Goal: Information Seeking & Learning: Learn about a topic

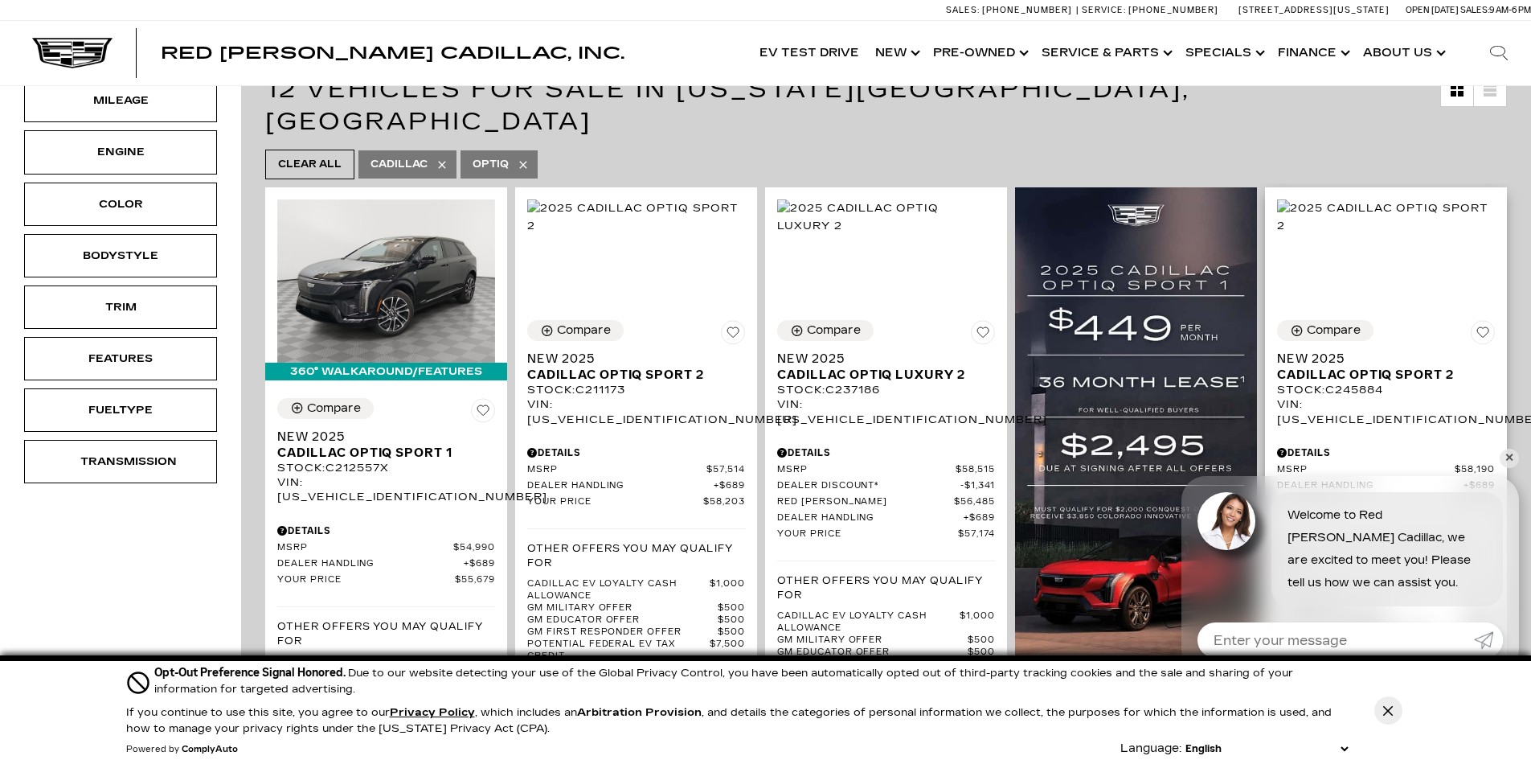
scroll to position [322, 0]
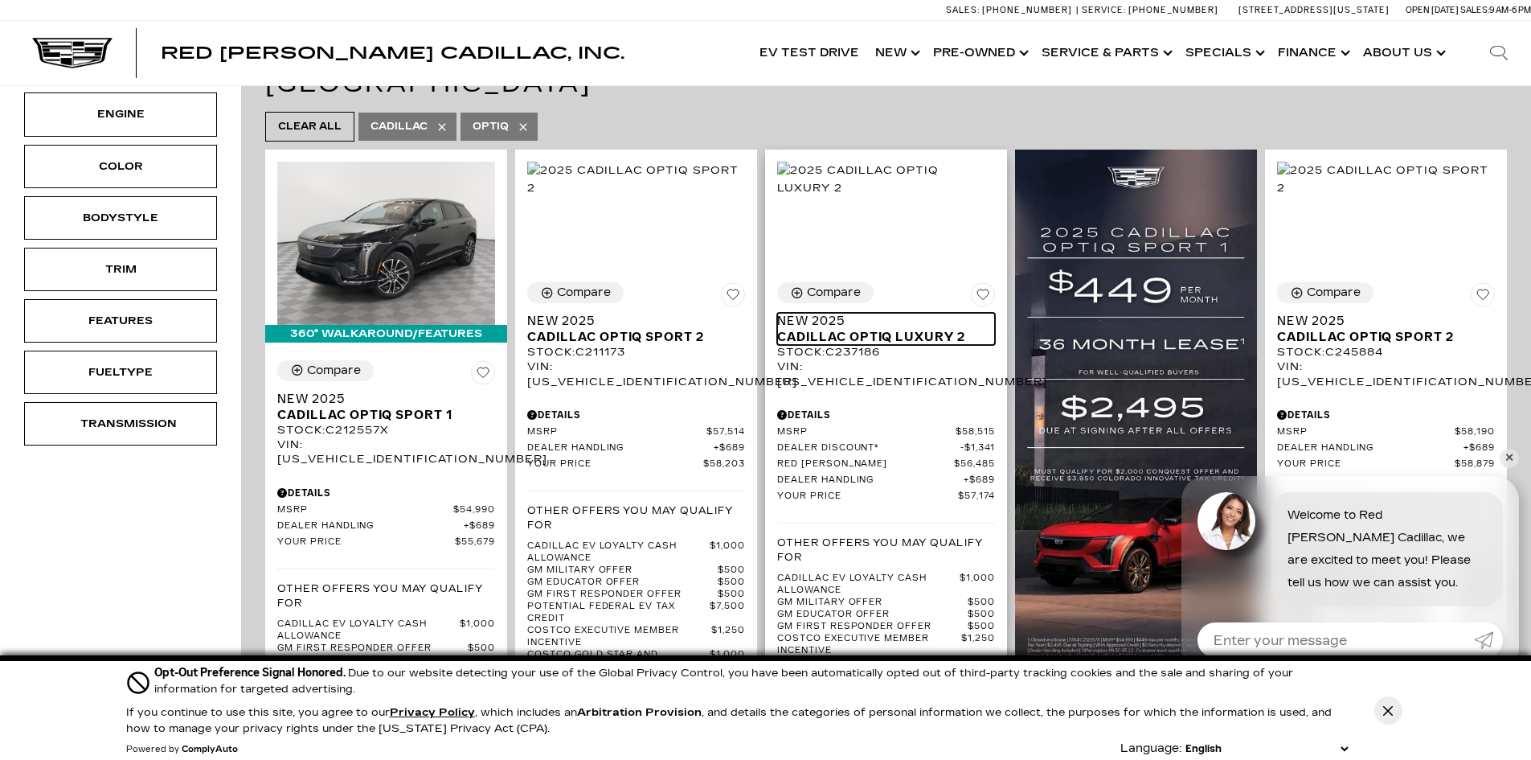
click at [976, 329] on span "Cadillac OPTIQ Luxury 2" at bounding box center [880, 337] width 206 height 16
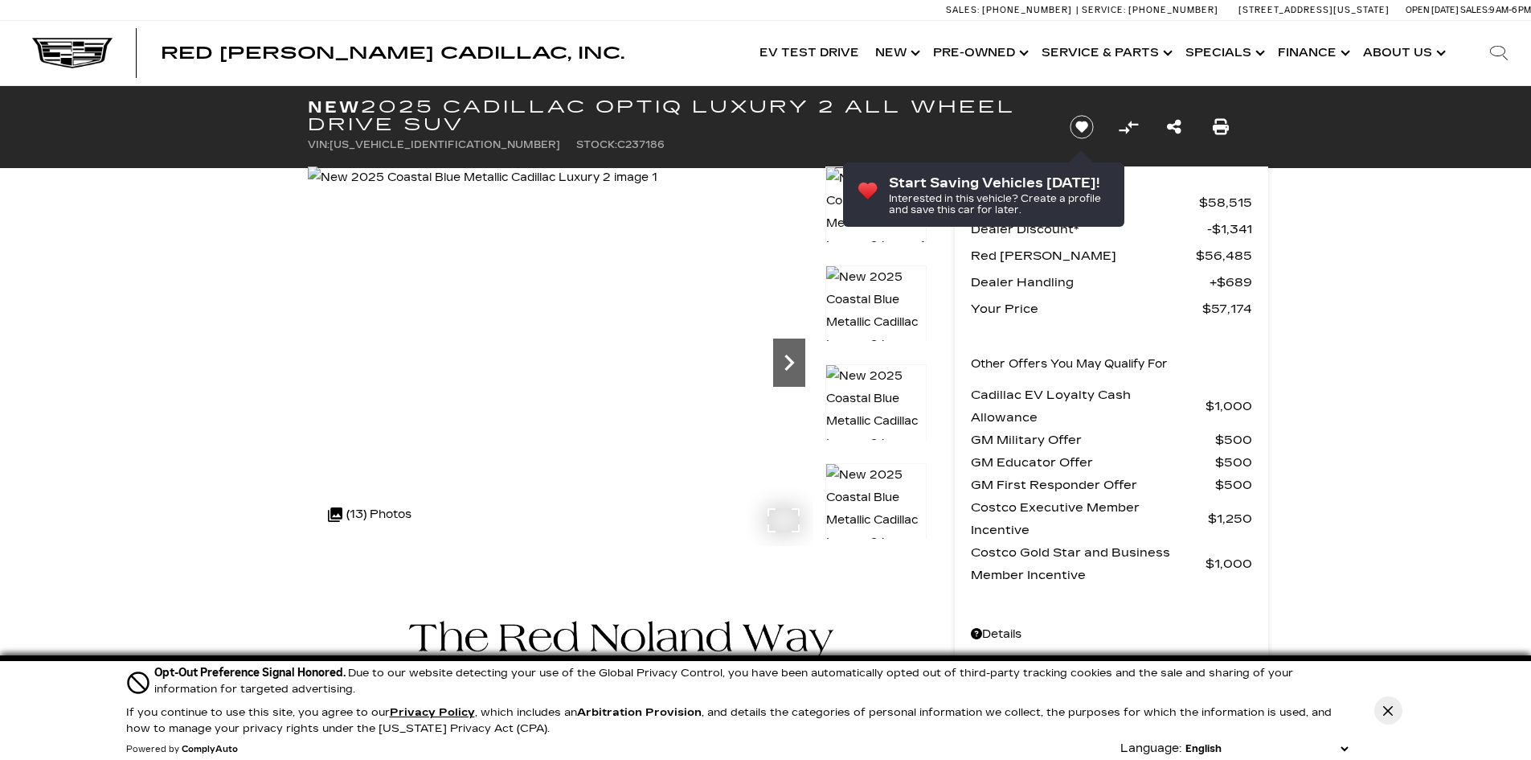
click at [786, 367] on icon "Next" at bounding box center [789, 362] width 10 height 16
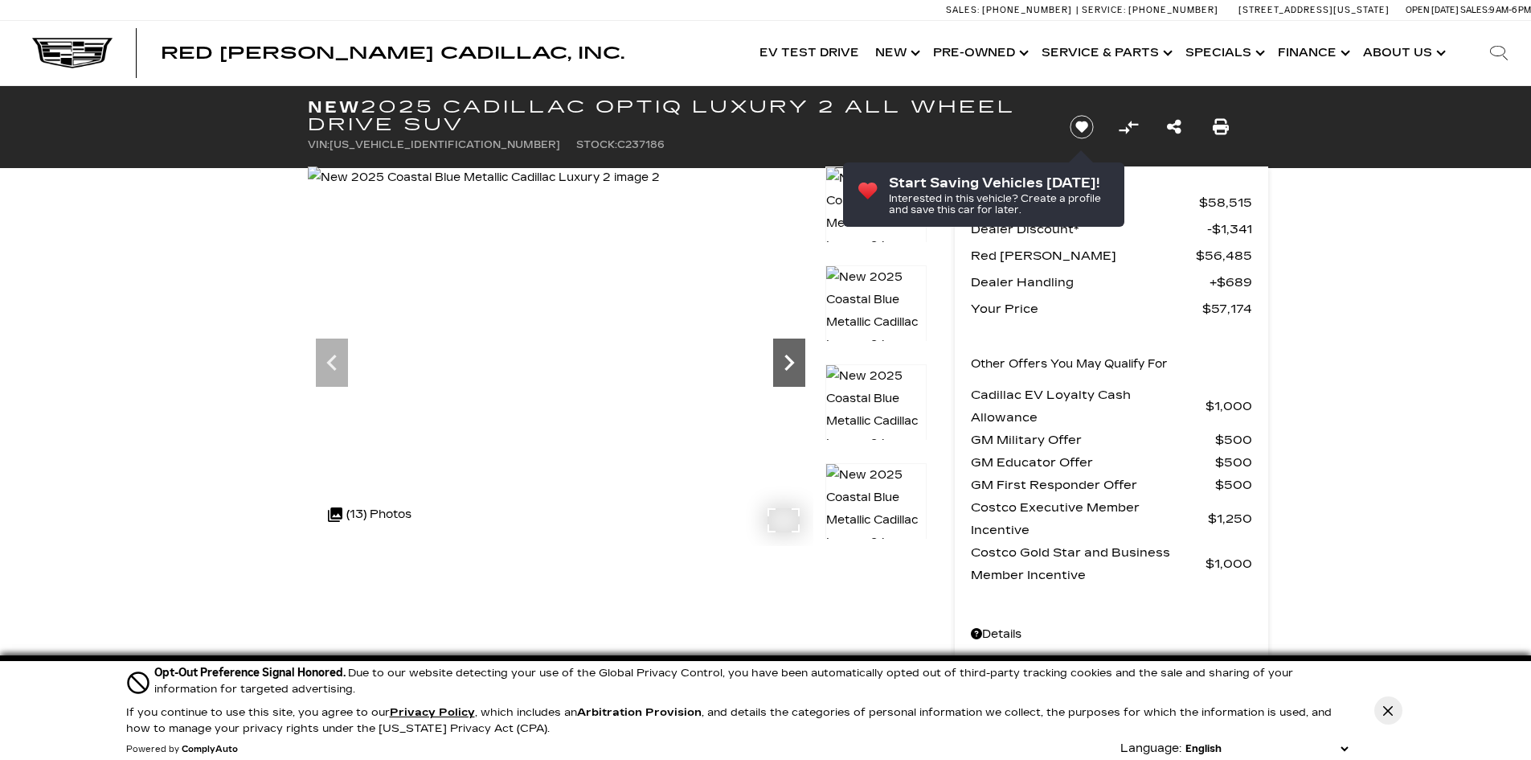
click at [786, 367] on icon "Next" at bounding box center [789, 362] width 10 height 16
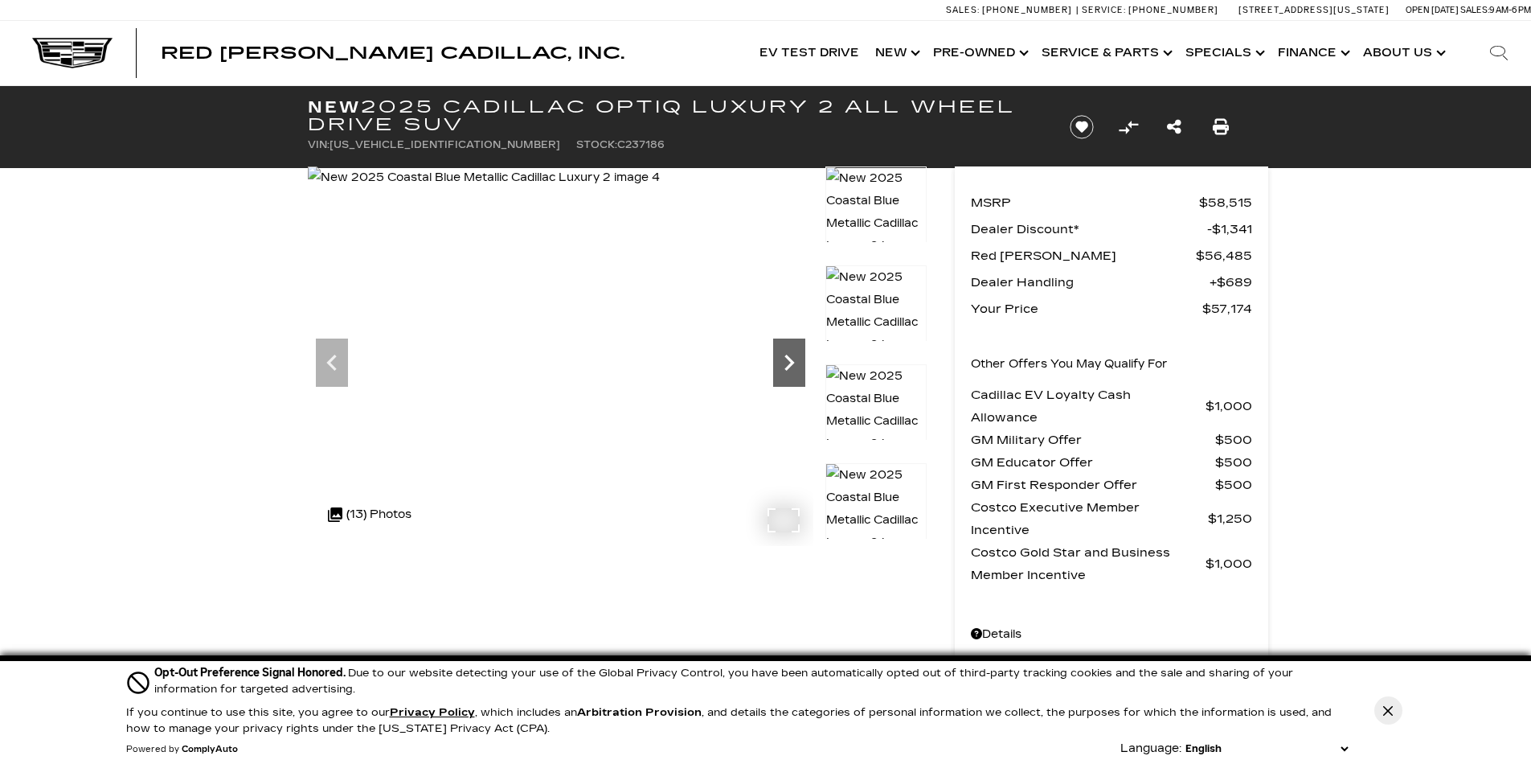
click at [786, 367] on icon "Next" at bounding box center [789, 362] width 10 height 16
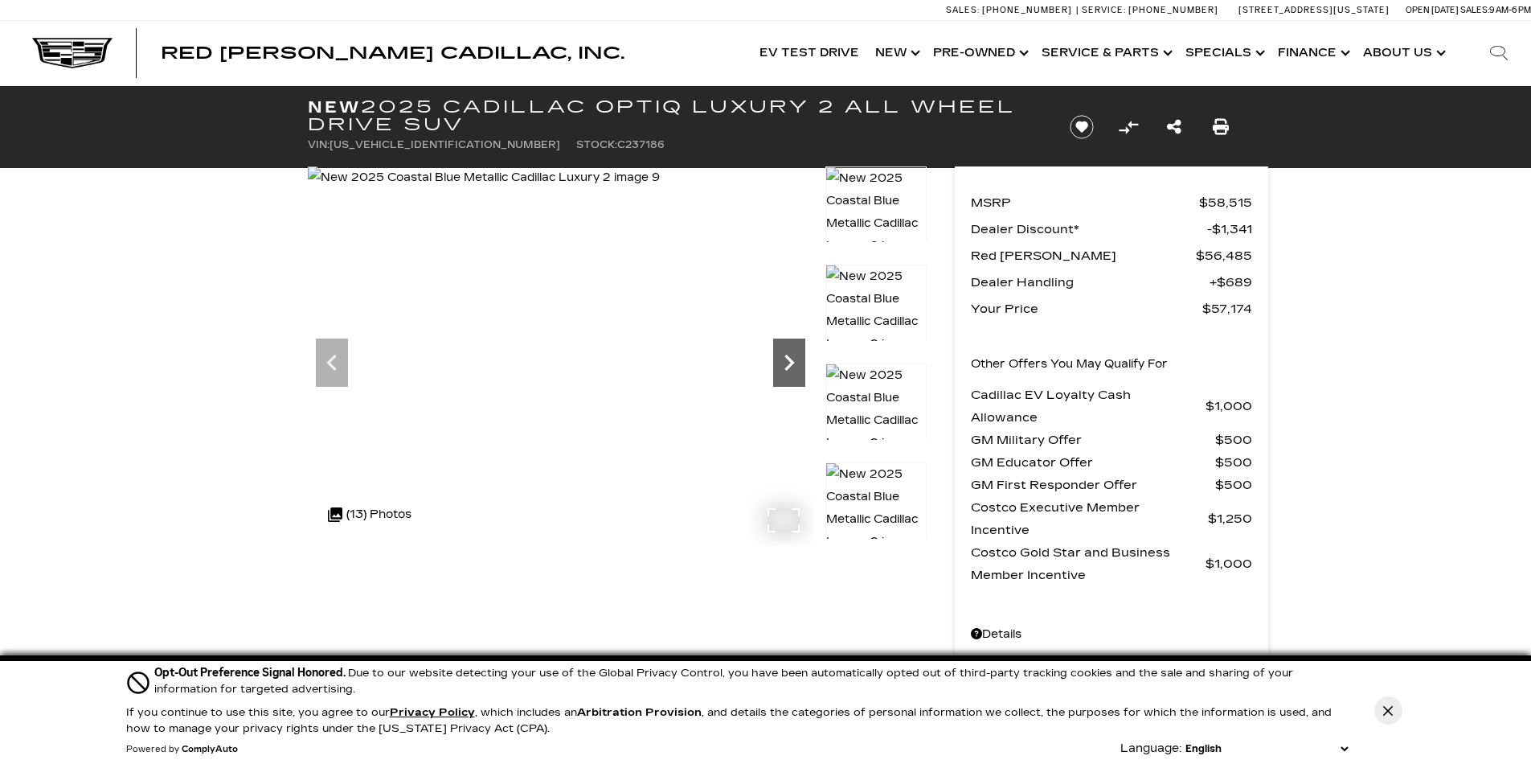
click at [786, 367] on icon "Next" at bounding box center [789, 362] width 10 height 16
click at [666, 189] on img at bounding box center [487, 177] width 358 height 23
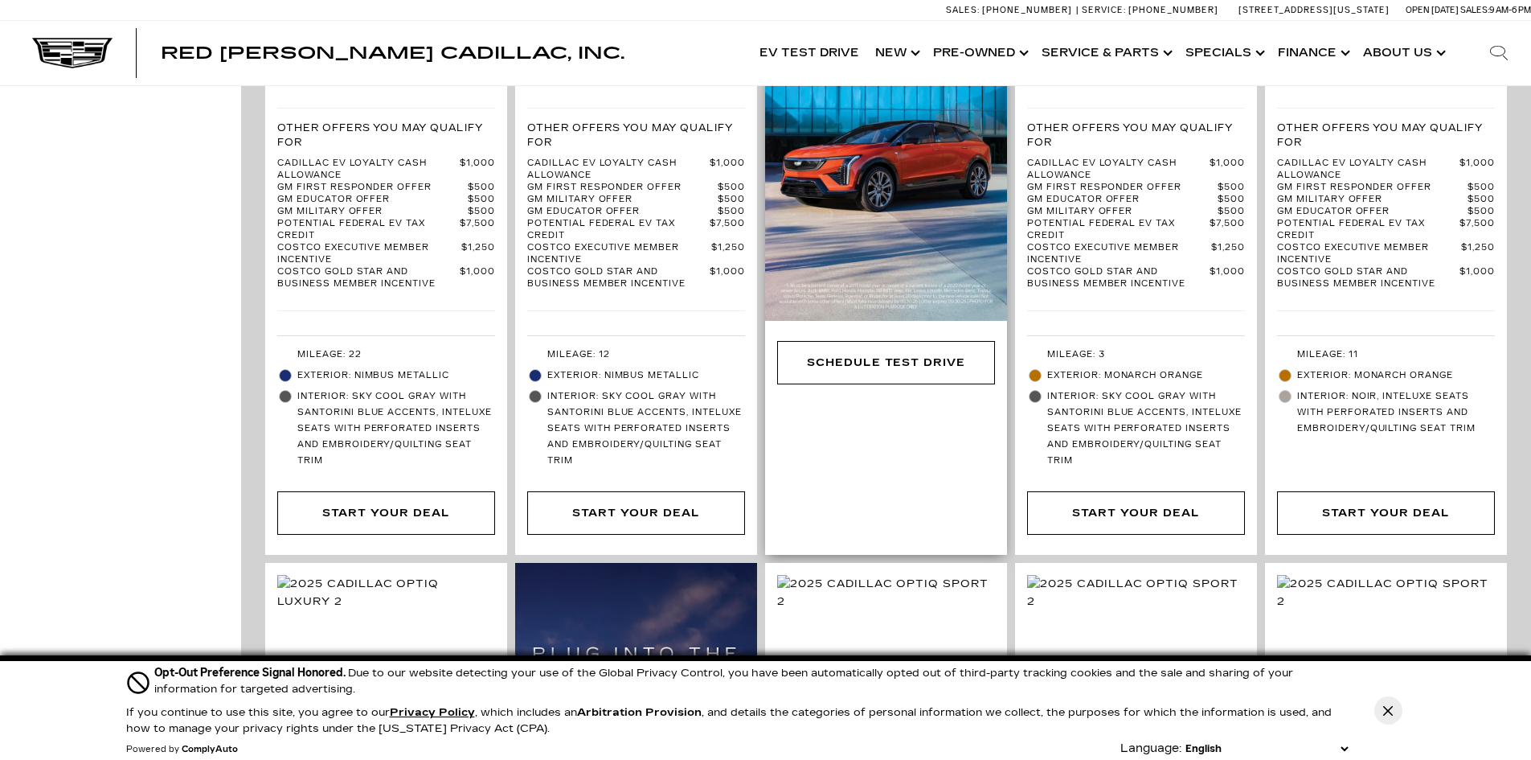
scroll to position [1527, 0]
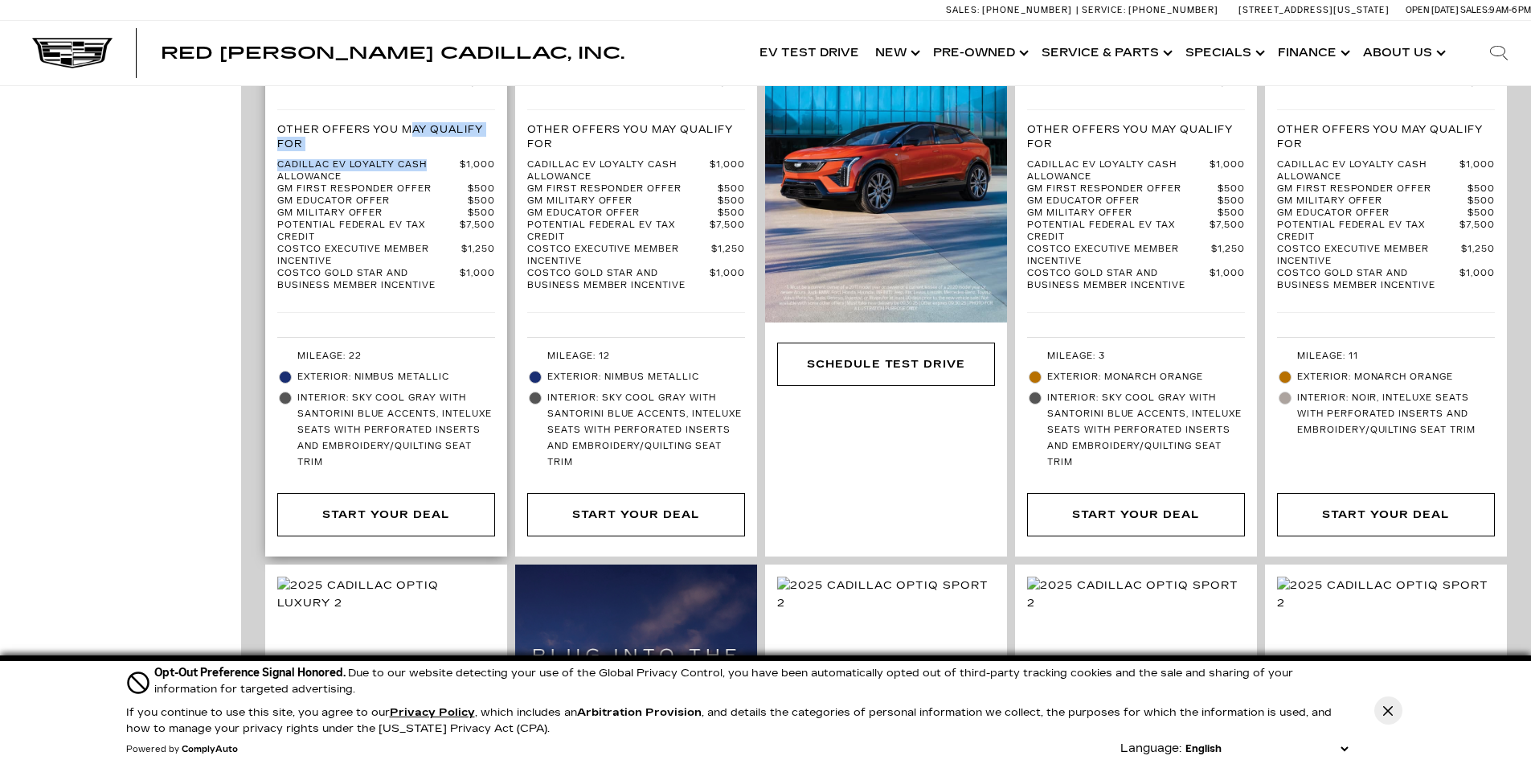
drag, startPoint x: 411, startPoint y: 94, endPoint x: 461, endPoint y: 137, distance: 66.2
click at [450, 129] on div "Other Offers You May Qualify For Cadillac EV Loyalty Cash Allowance $1,000 GM F…" at bounding box center [386, 203] width 218 height 178
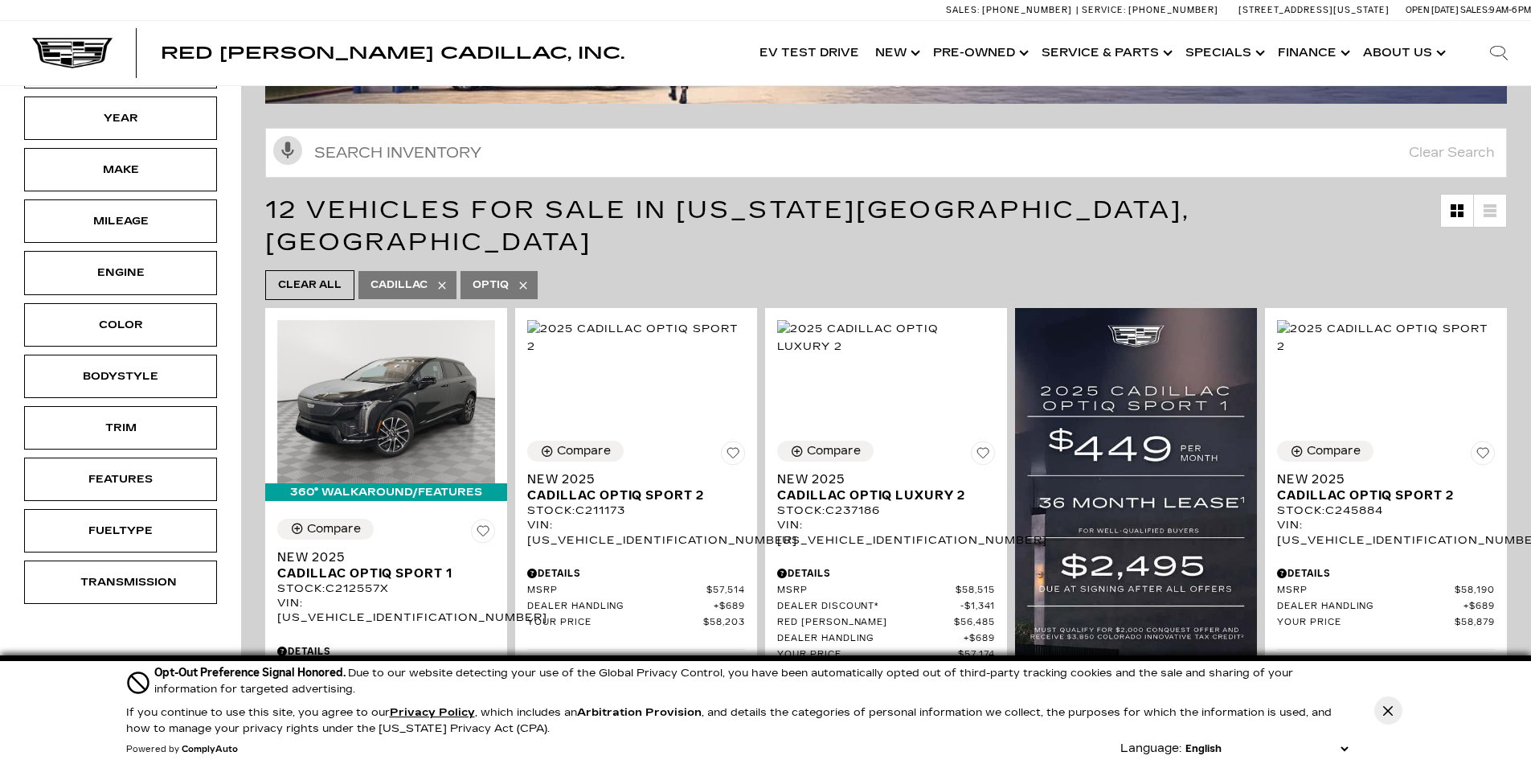
scroll to position [0, 0]
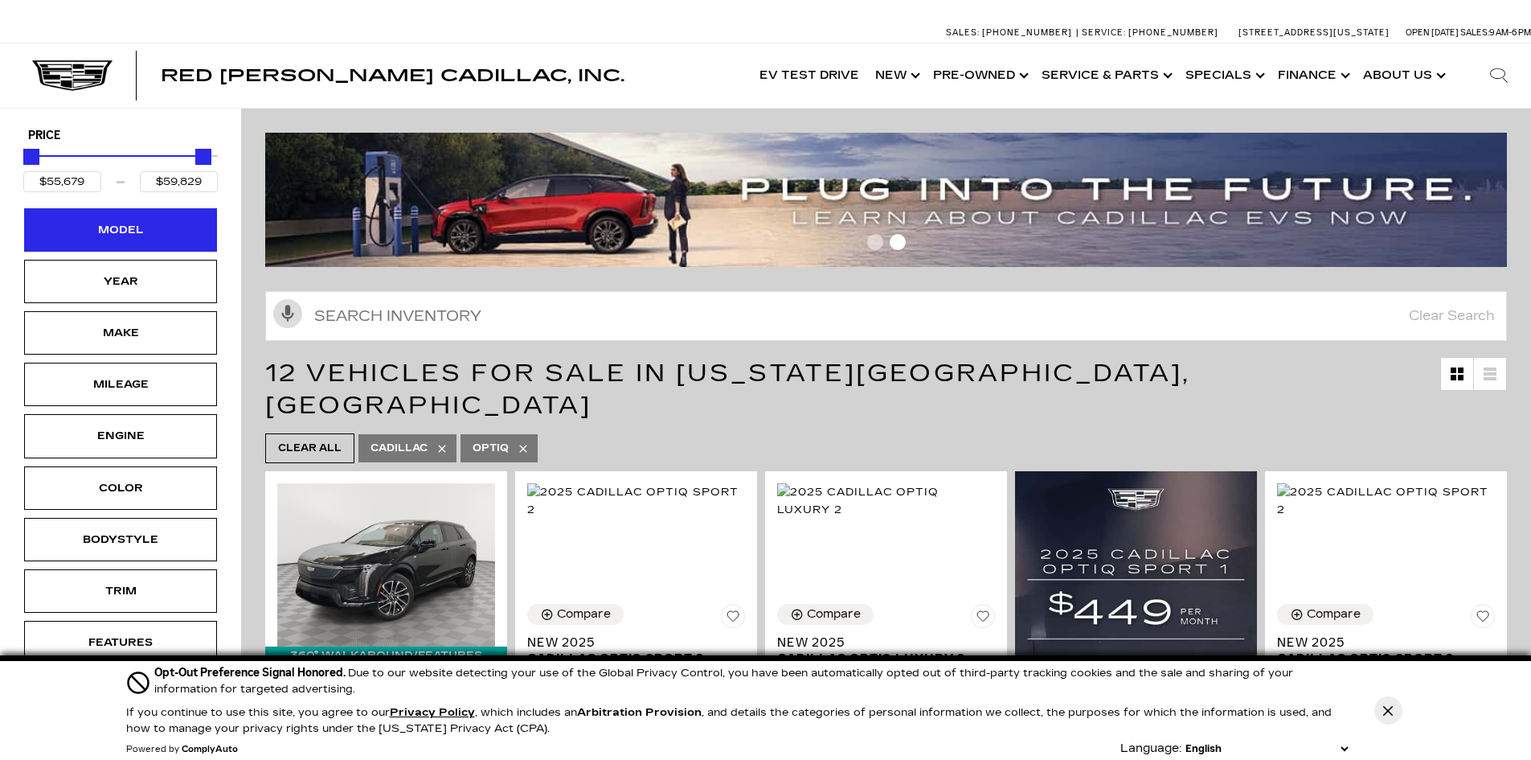
click at [154, 238] on div "Model" at bounding box center [120, 230] width 80 height 18
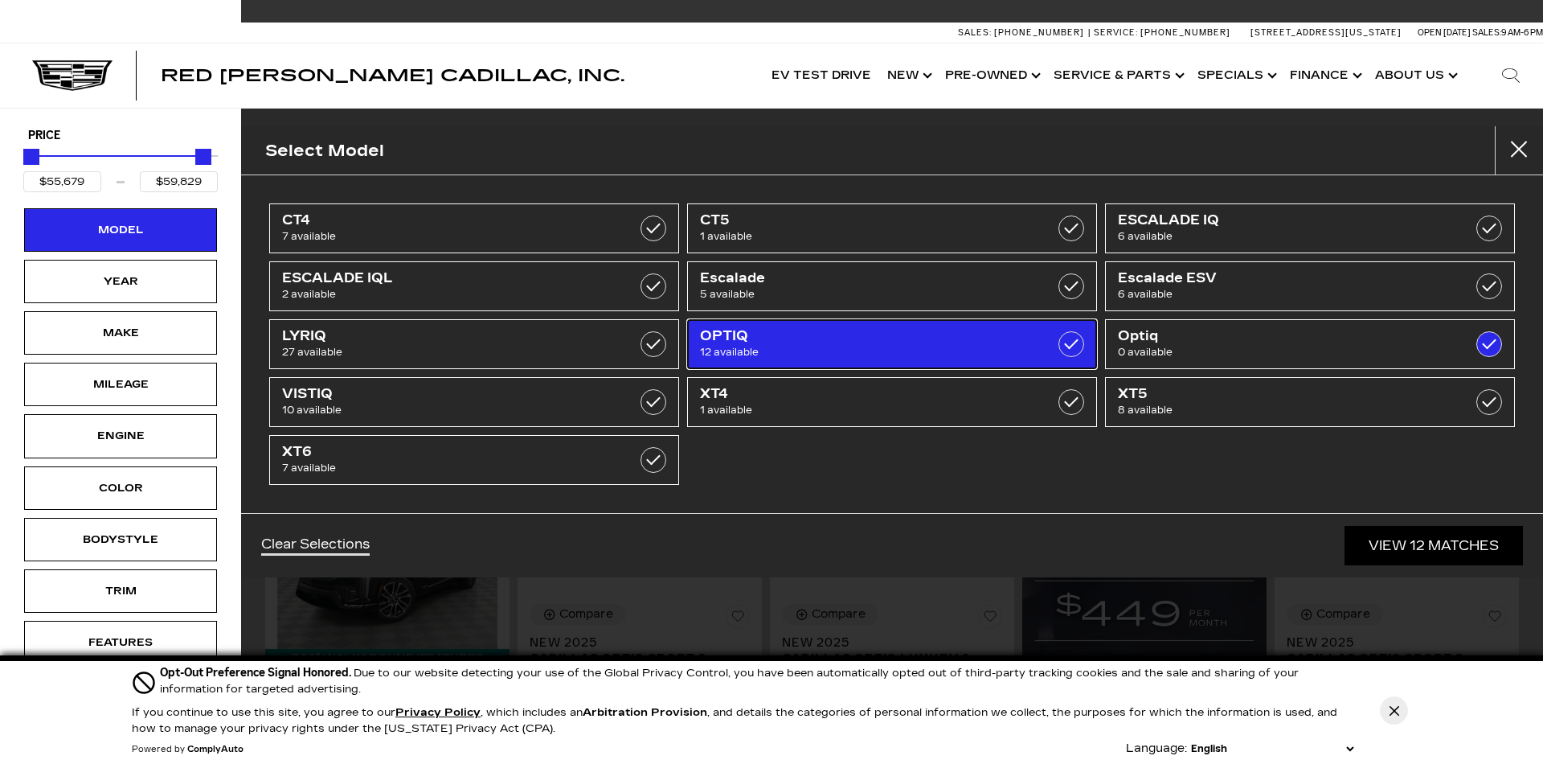
click at [1077, 346] on label at bounding box center [1072, 344] width 26 height 26
checkbox input "true"
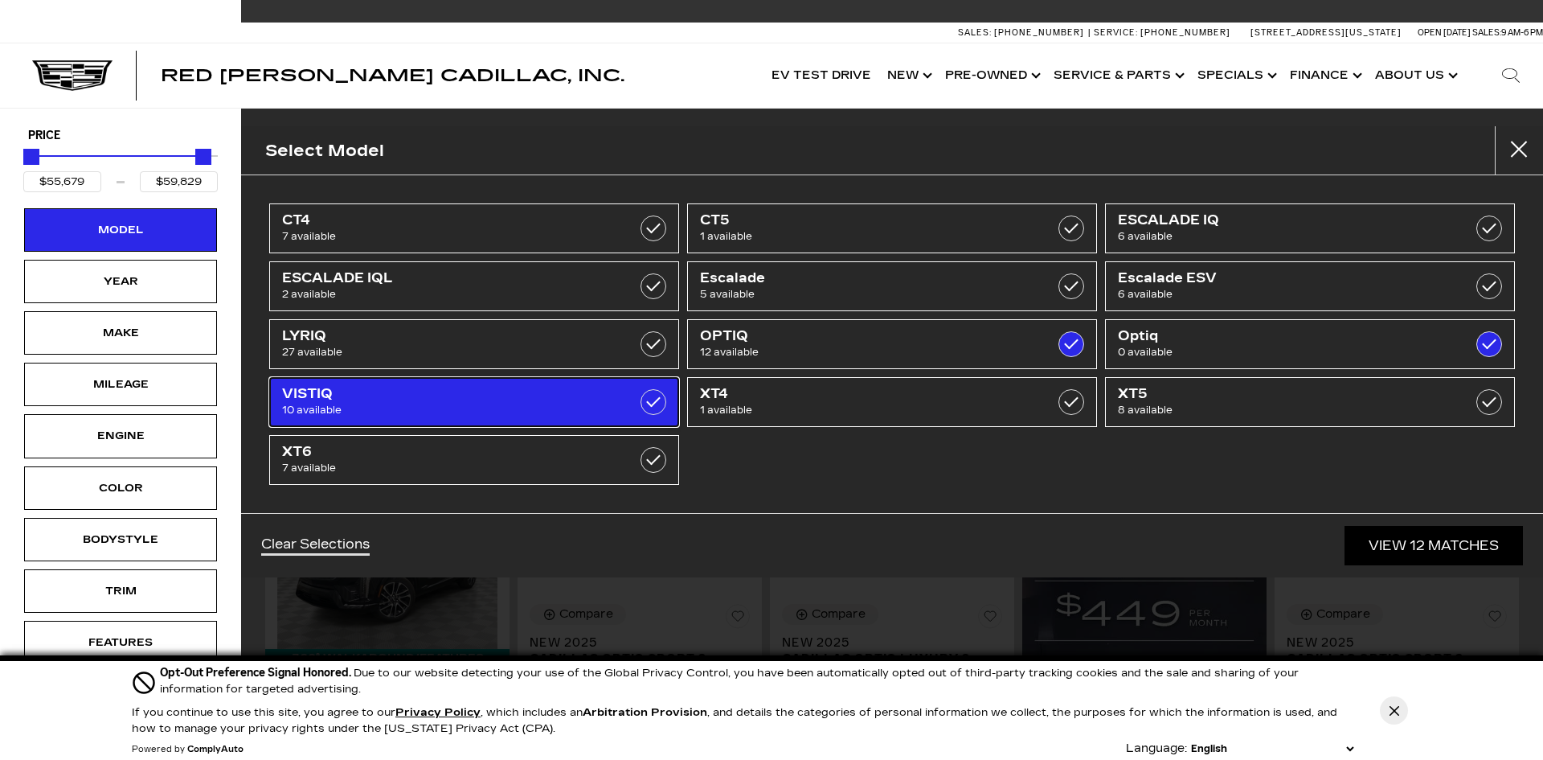
click at [659, 402] on label at bounding box center [654, 402] width 26 height 26
type input "$99,315"
checkbox input "true"
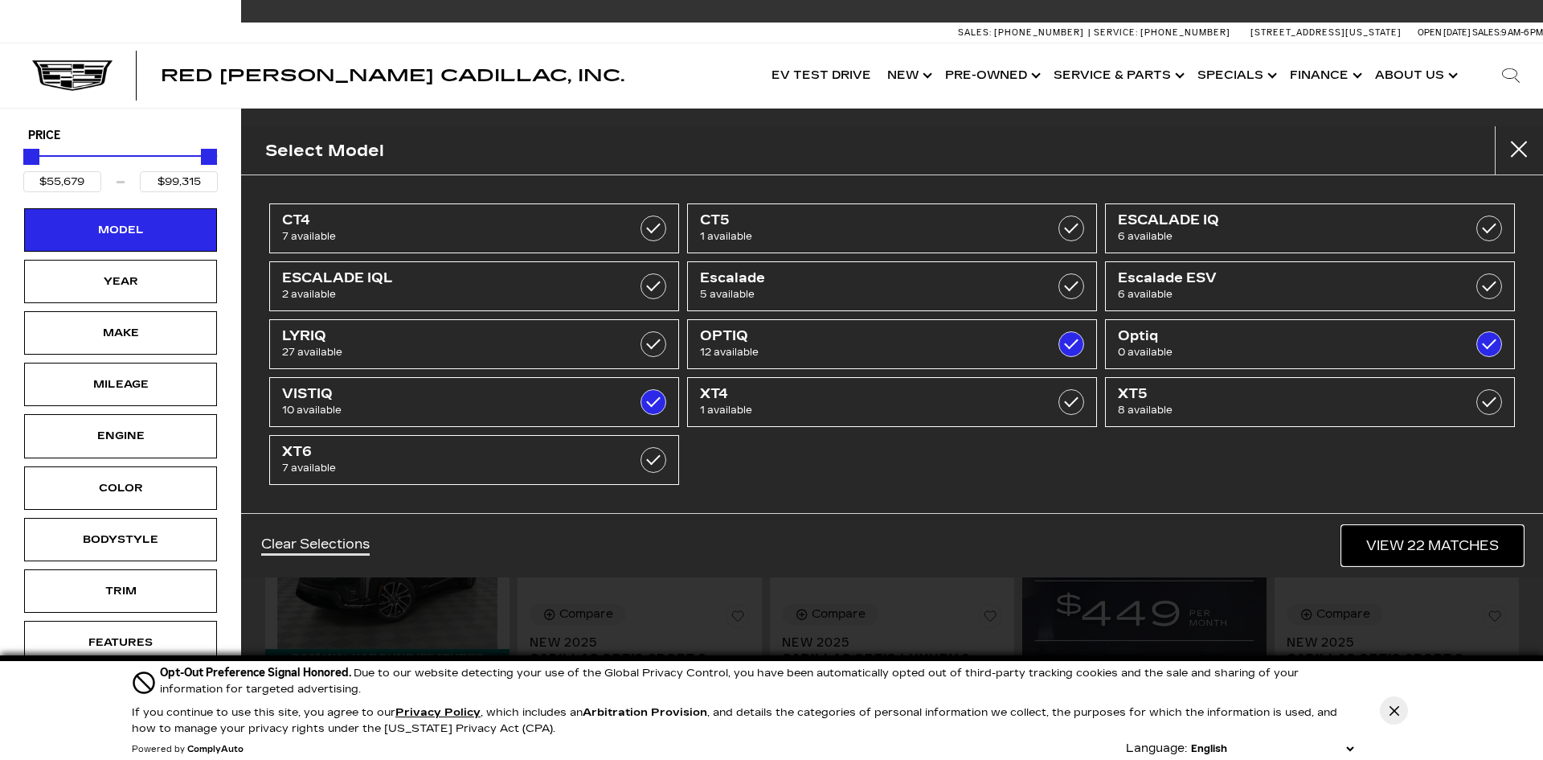
click at [1410, 551] on link "View 22 Matches" at bounding box center [1432, 545] width 181 height 39
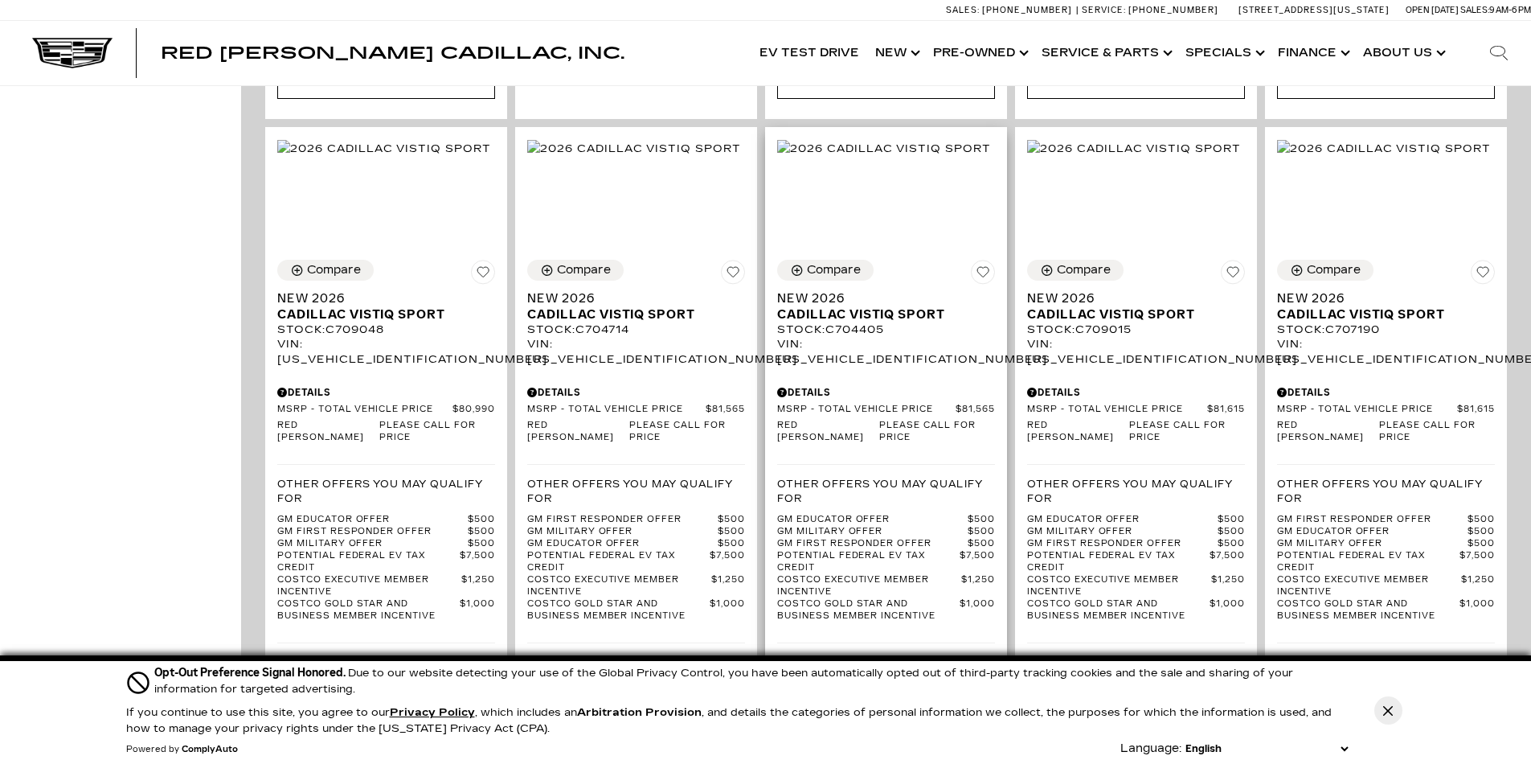
scroll to position [2733, 0]
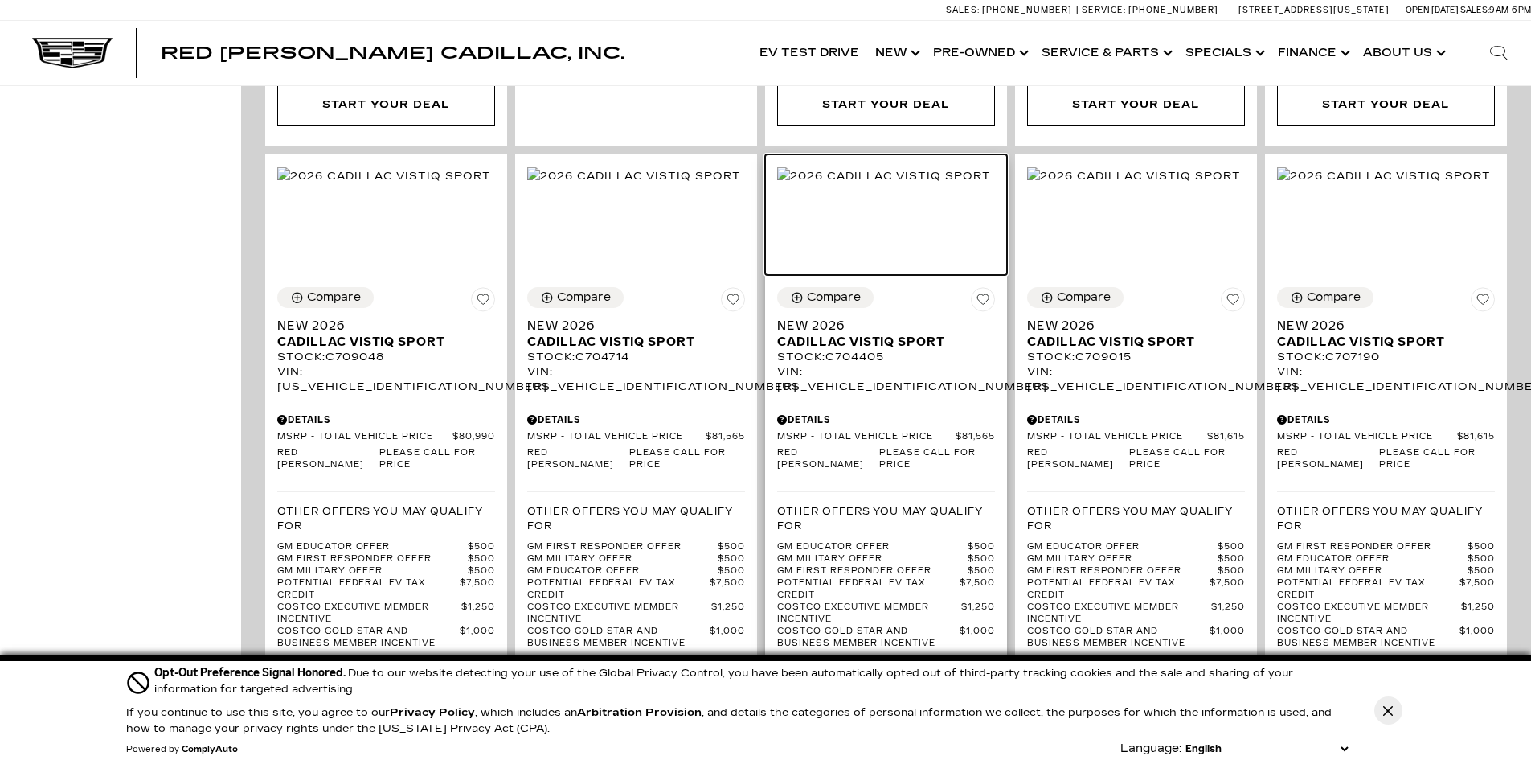
click at [911, 174] on img at bounding box center [884, 176] width 214 height 18
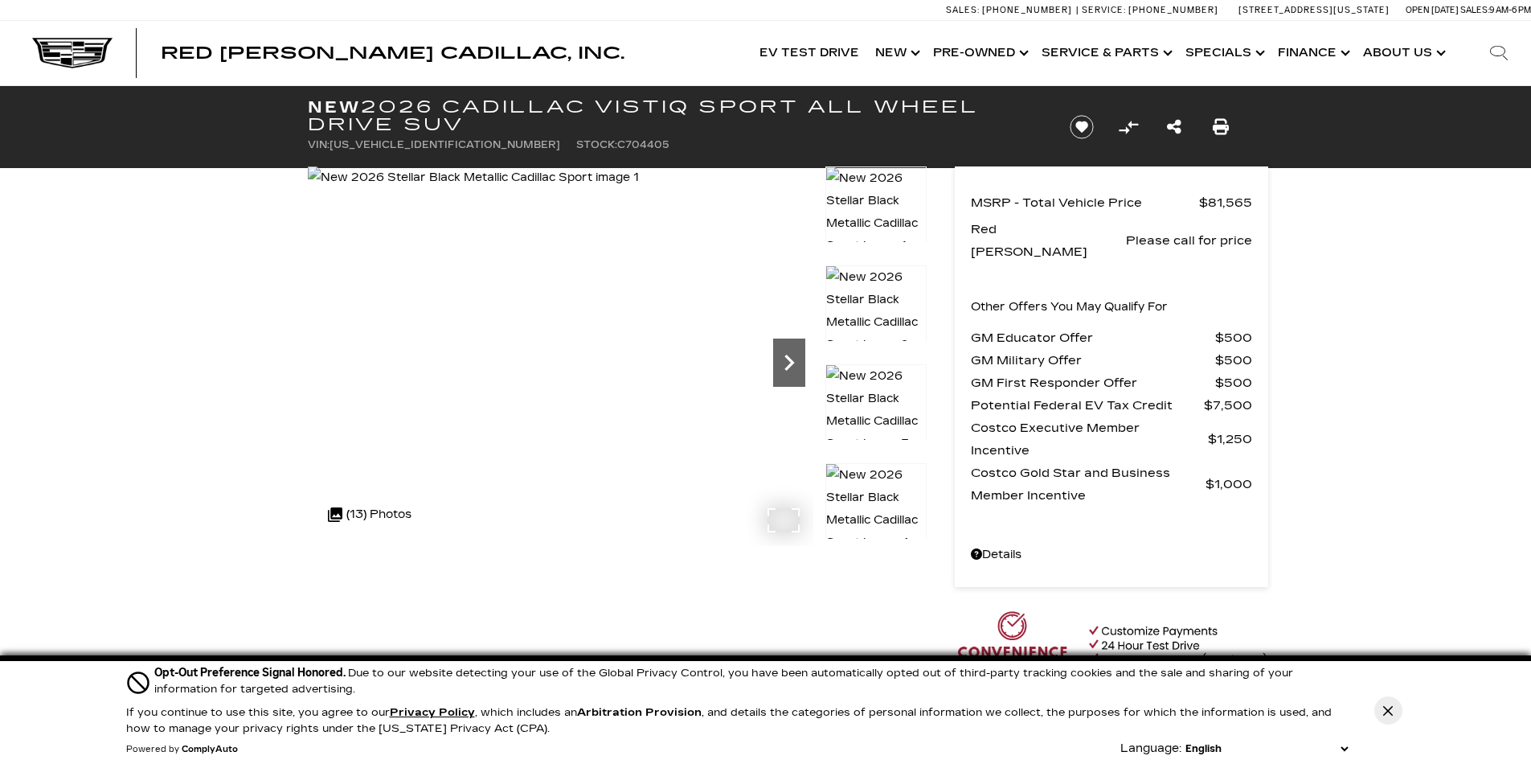
click at [786, 365] on icon "Next" at bounding box center [789, 362] width 32 height 32
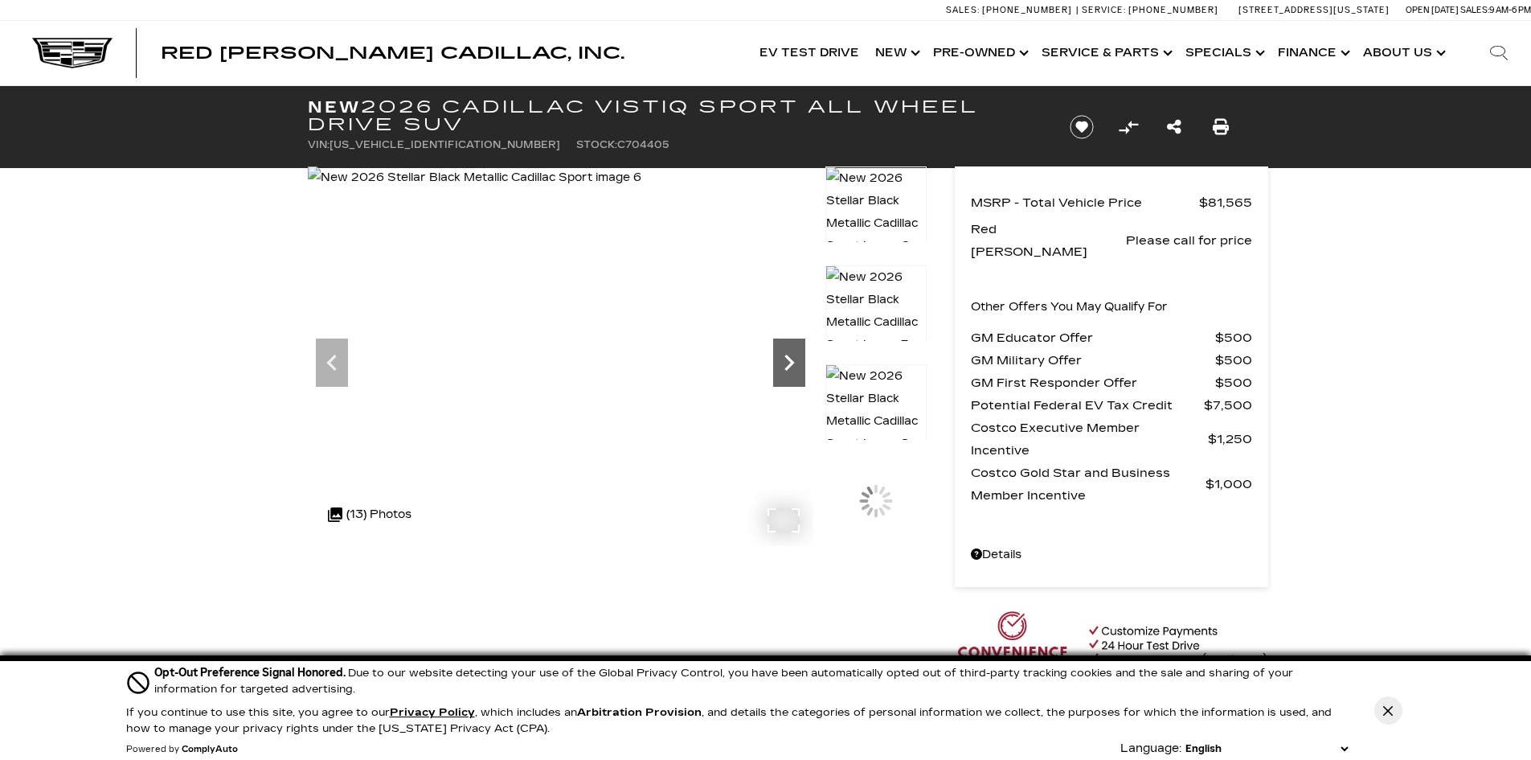
click at [786, 365] on icon "Next" at bounding box center [789, 362] width 32 height 32
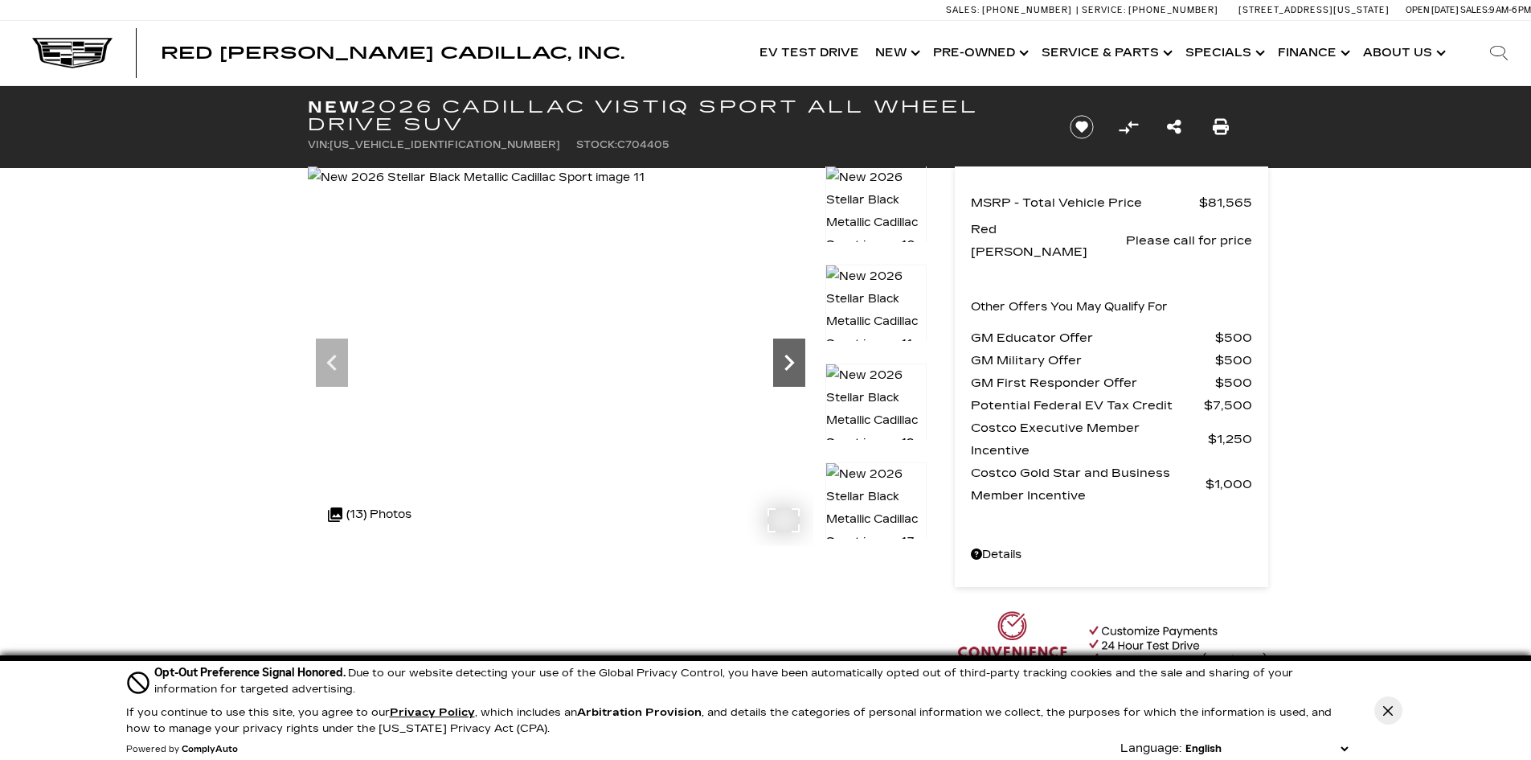
click at [786, 365] on icon "Next" at bounding box center [789, 362] width 32 height 32
click at [647, 189] on img at bounding box center [477, 177] width 339 height 23
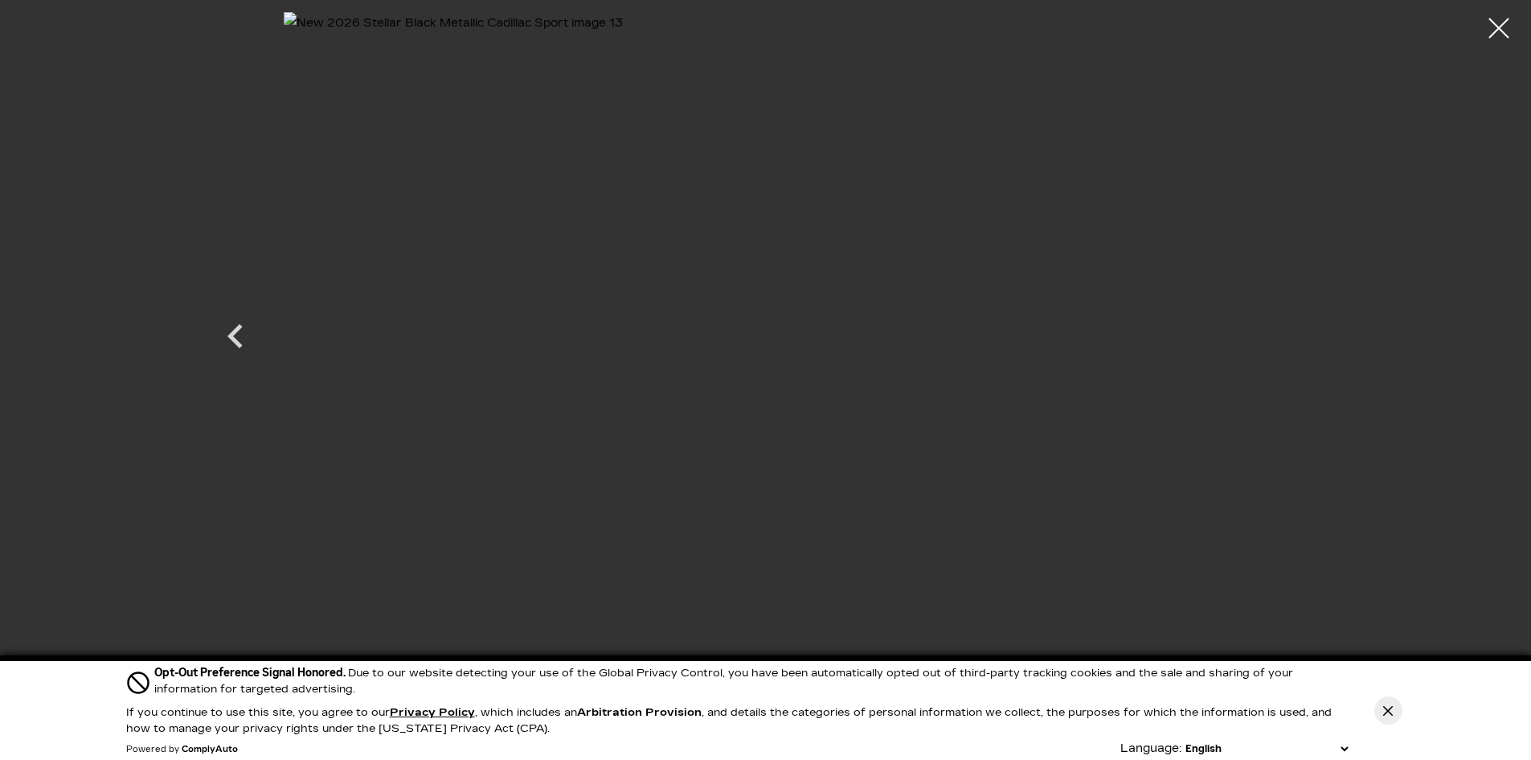
scroll to position [322, 0]
click at [236, 336] on icon "Previous" at bounding box center [235, 336] width 48 height 48
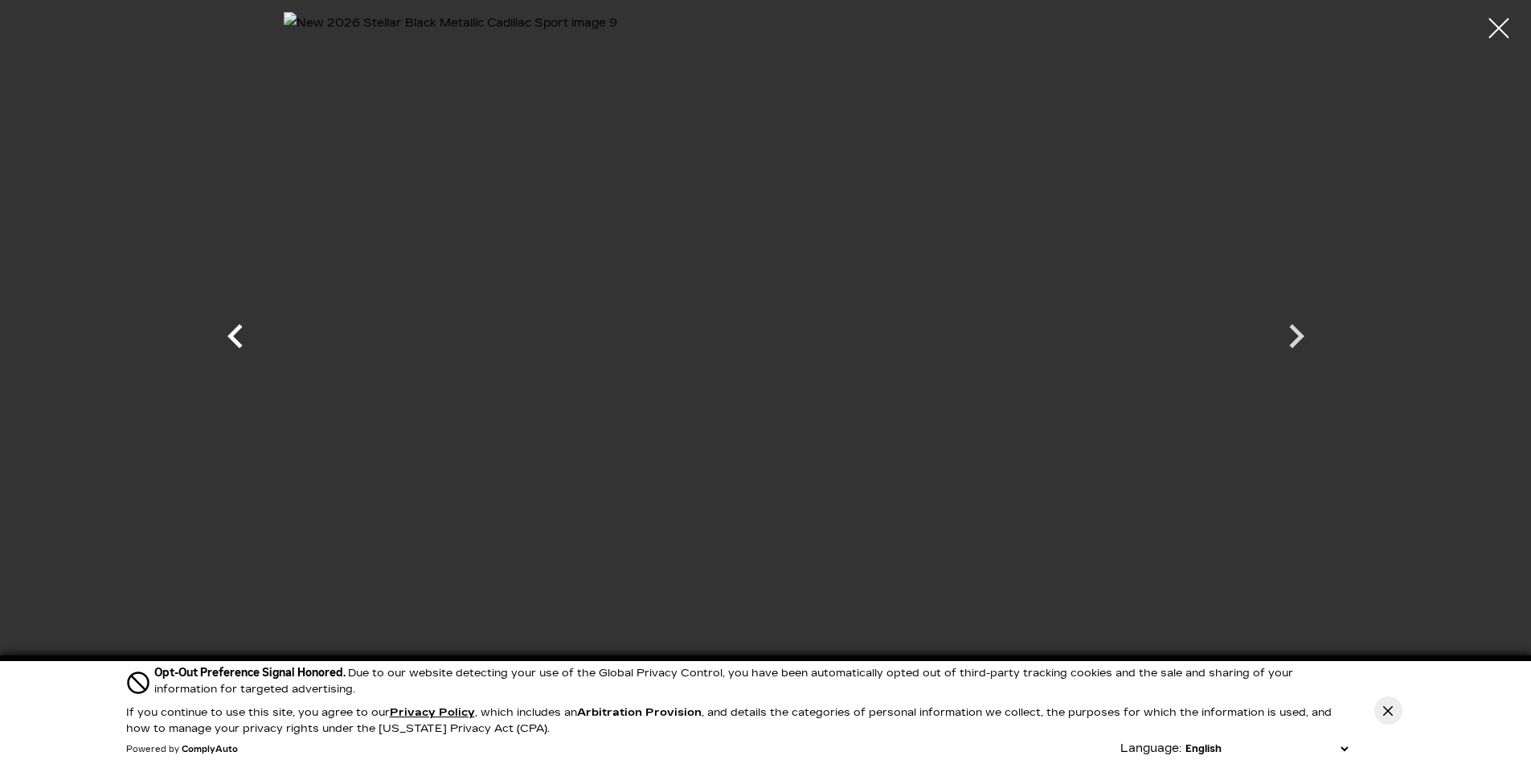
click at [236, 336] on icon "Previous" at bounding box center [235, 336] width 48 height 48
click at [1497, 27] on div at bounding box center [1499, 28] width 40 height 40
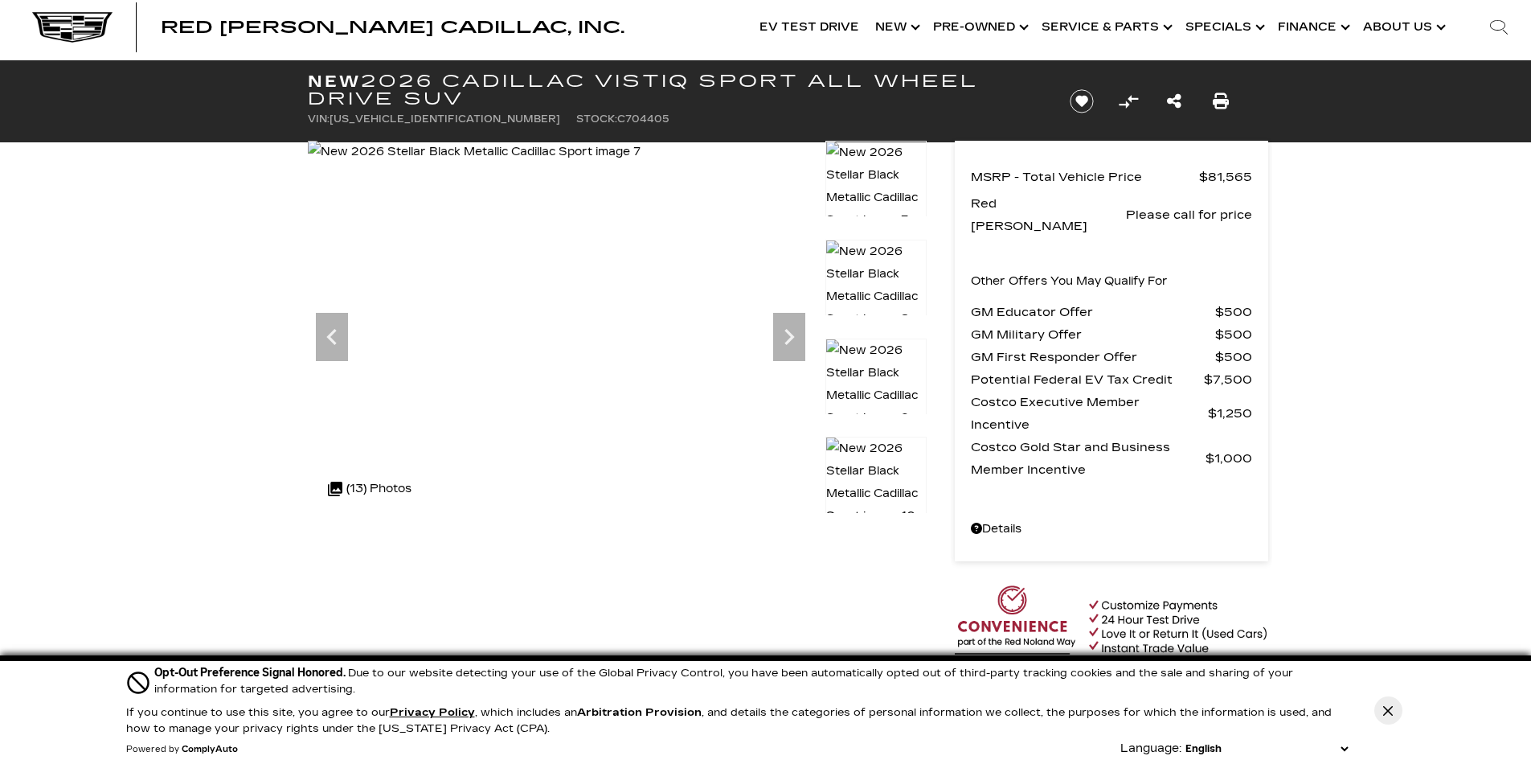
scroll to position [0, 0]
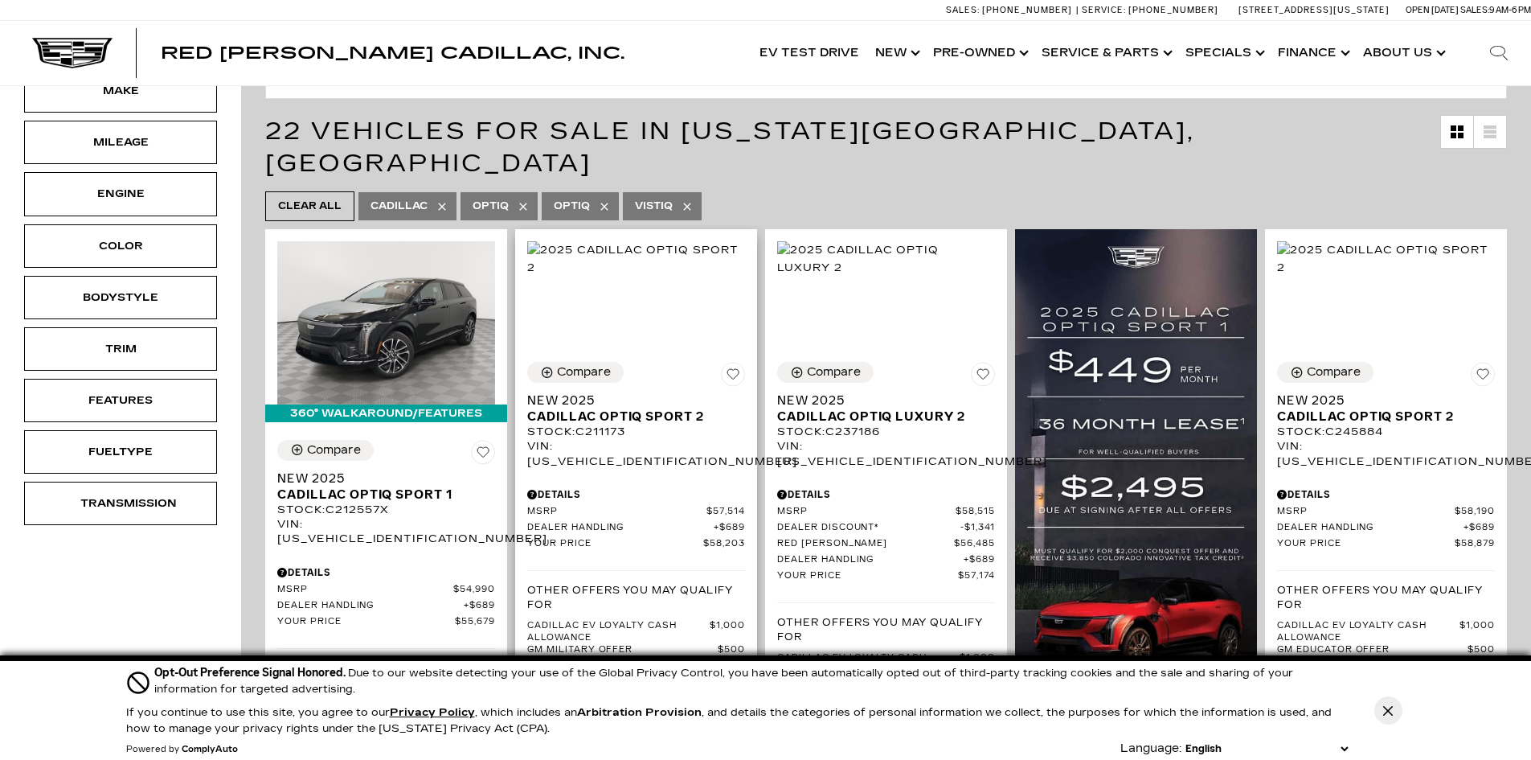
scroll to position [241, 0]
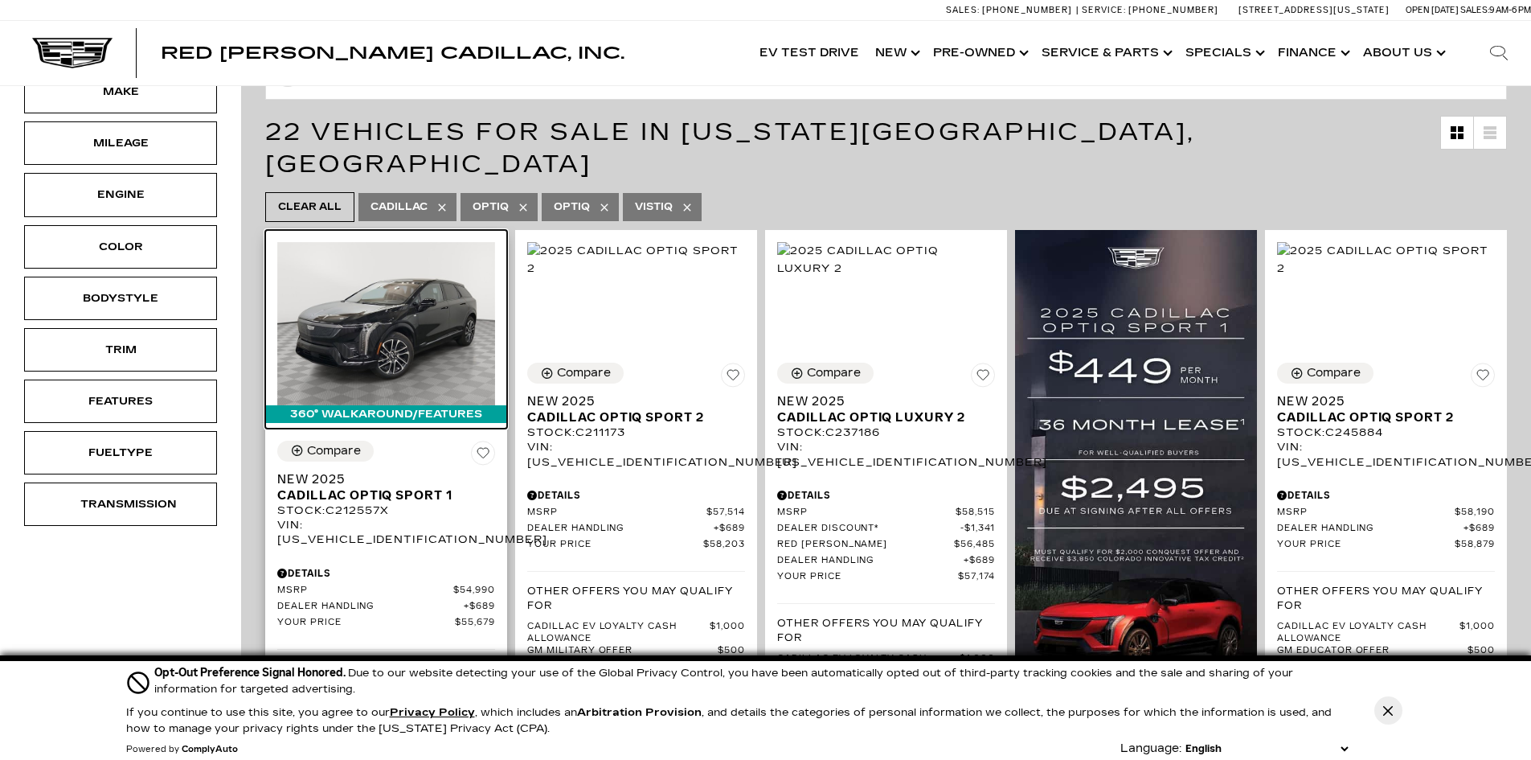
click at [400, 284] on img at bounding box center [386, 323] width 218 height 163
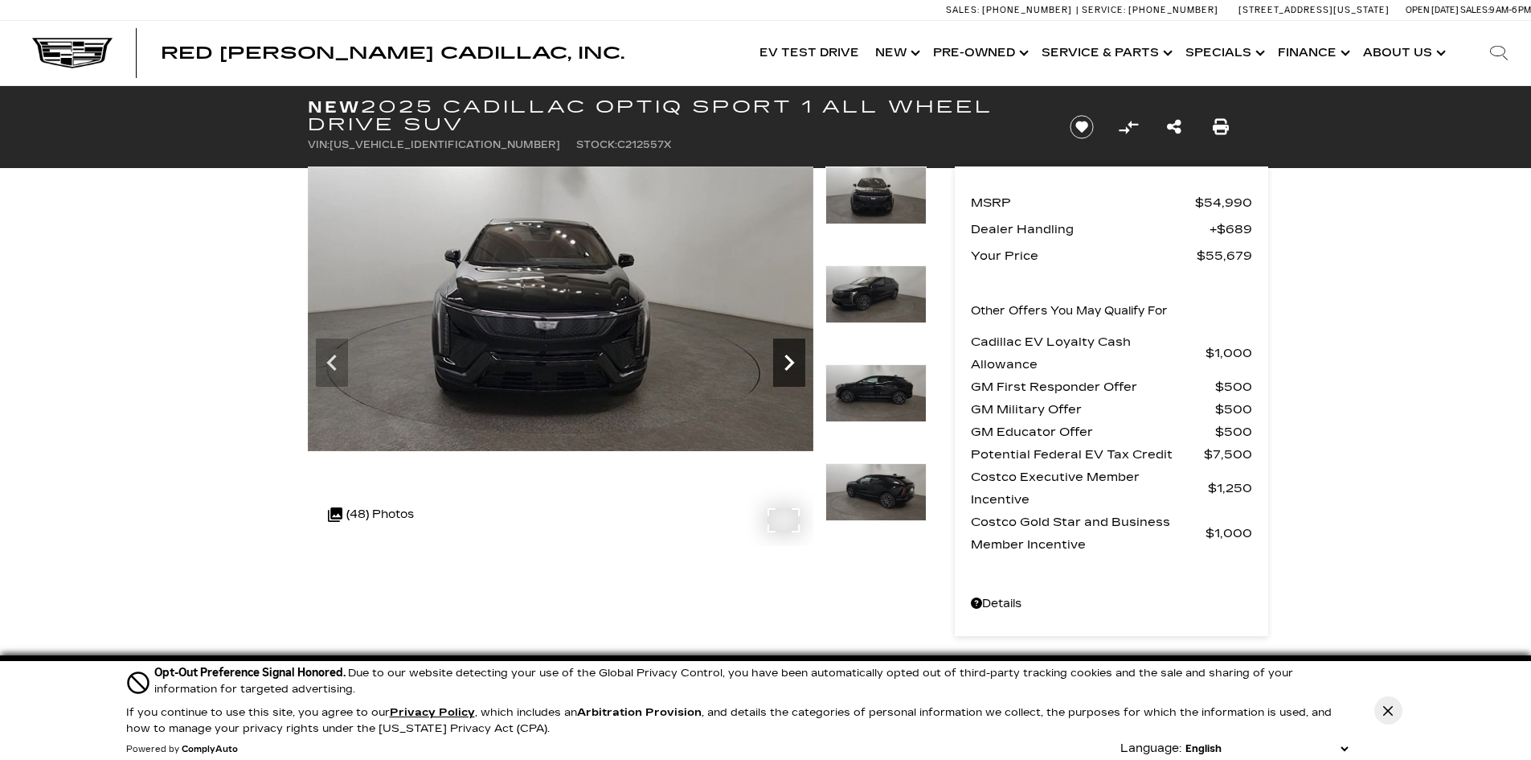
click at [788, 365] on icon "Next" at bounding box center [789, 362] width 10 height 16
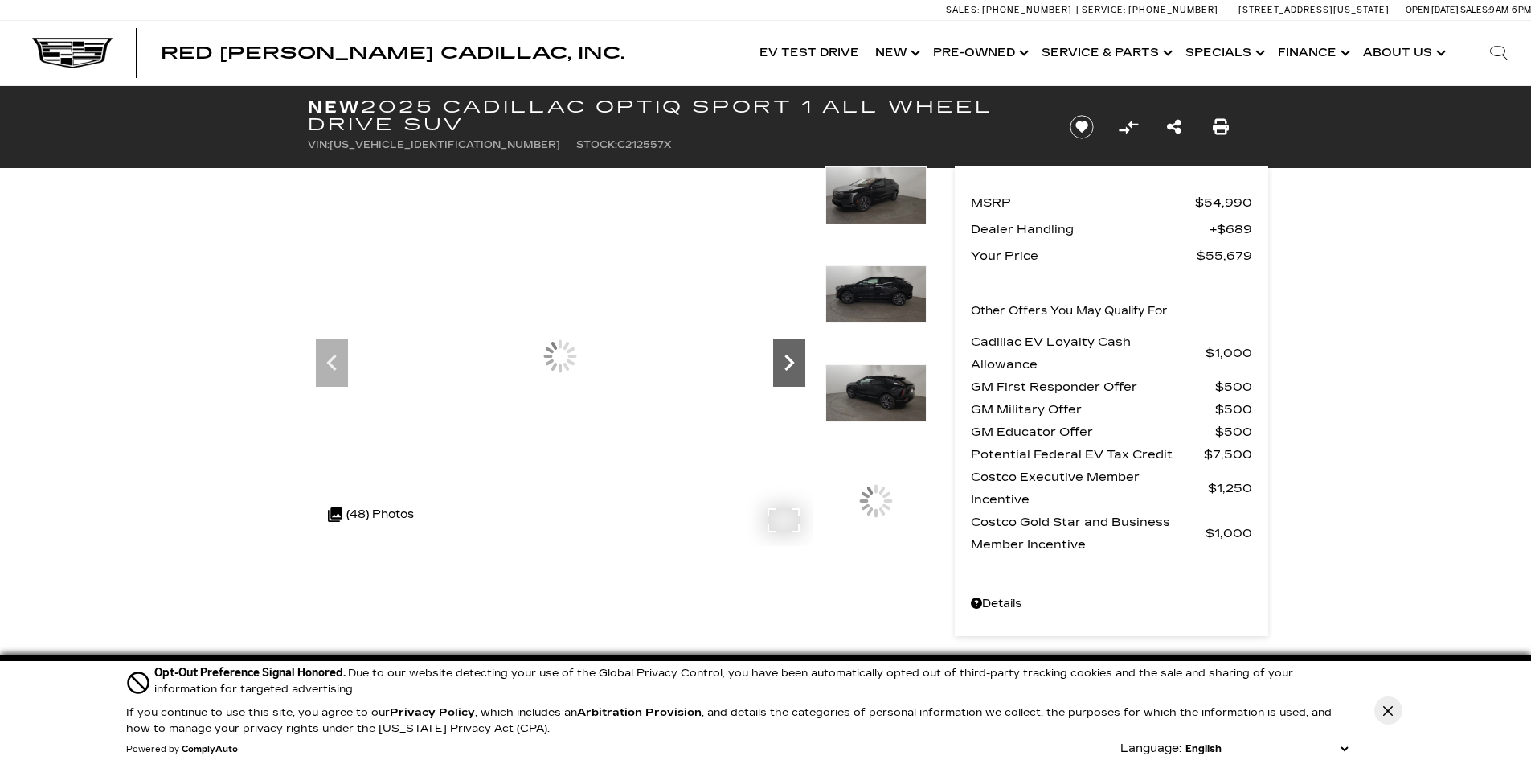
click at [788, 365] on icon "Next" at bounding box center [789, 362] width 10 height 16
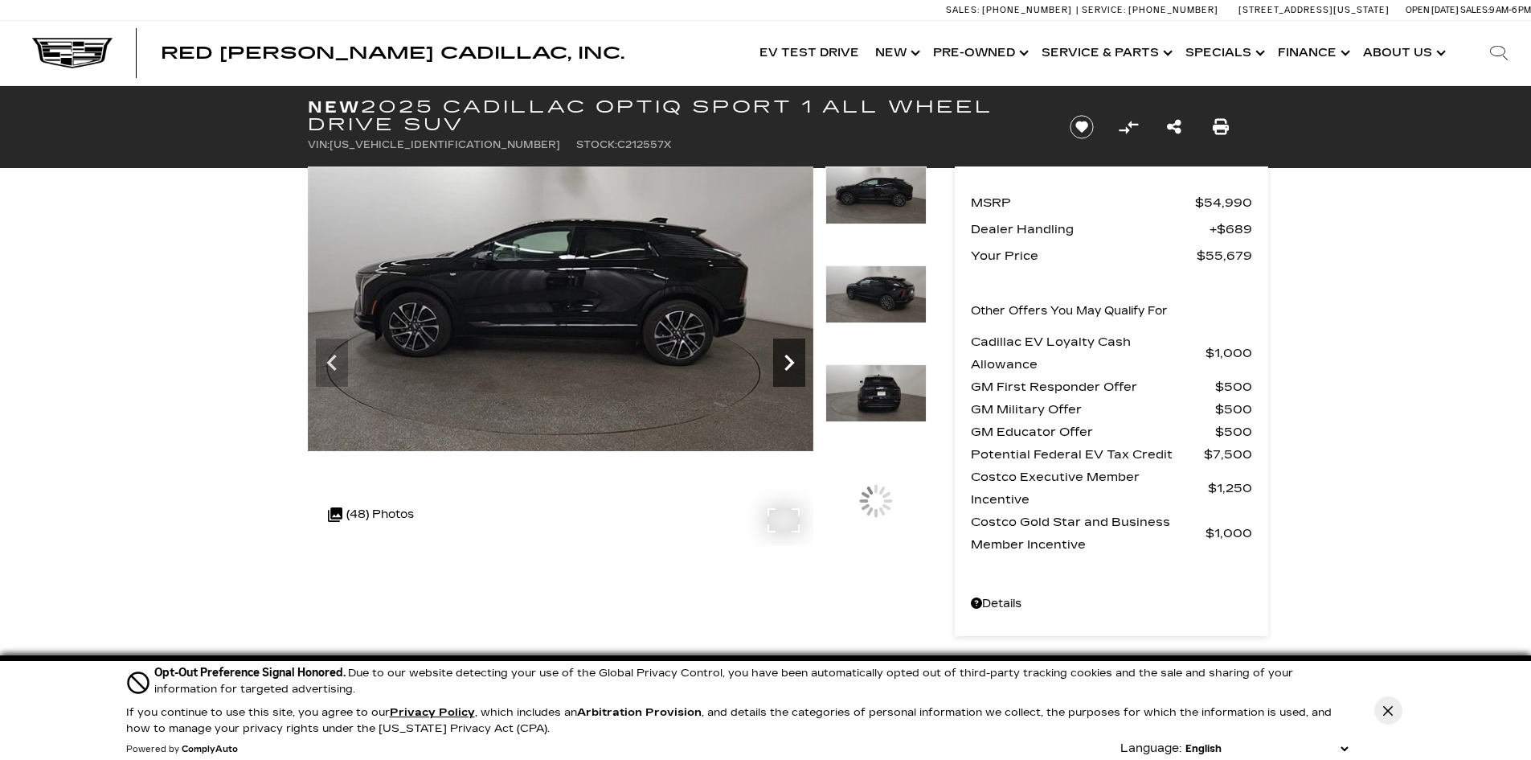
click at [788, 365] on icon "Next" at bounding box center [789, 362] width 10 height 16
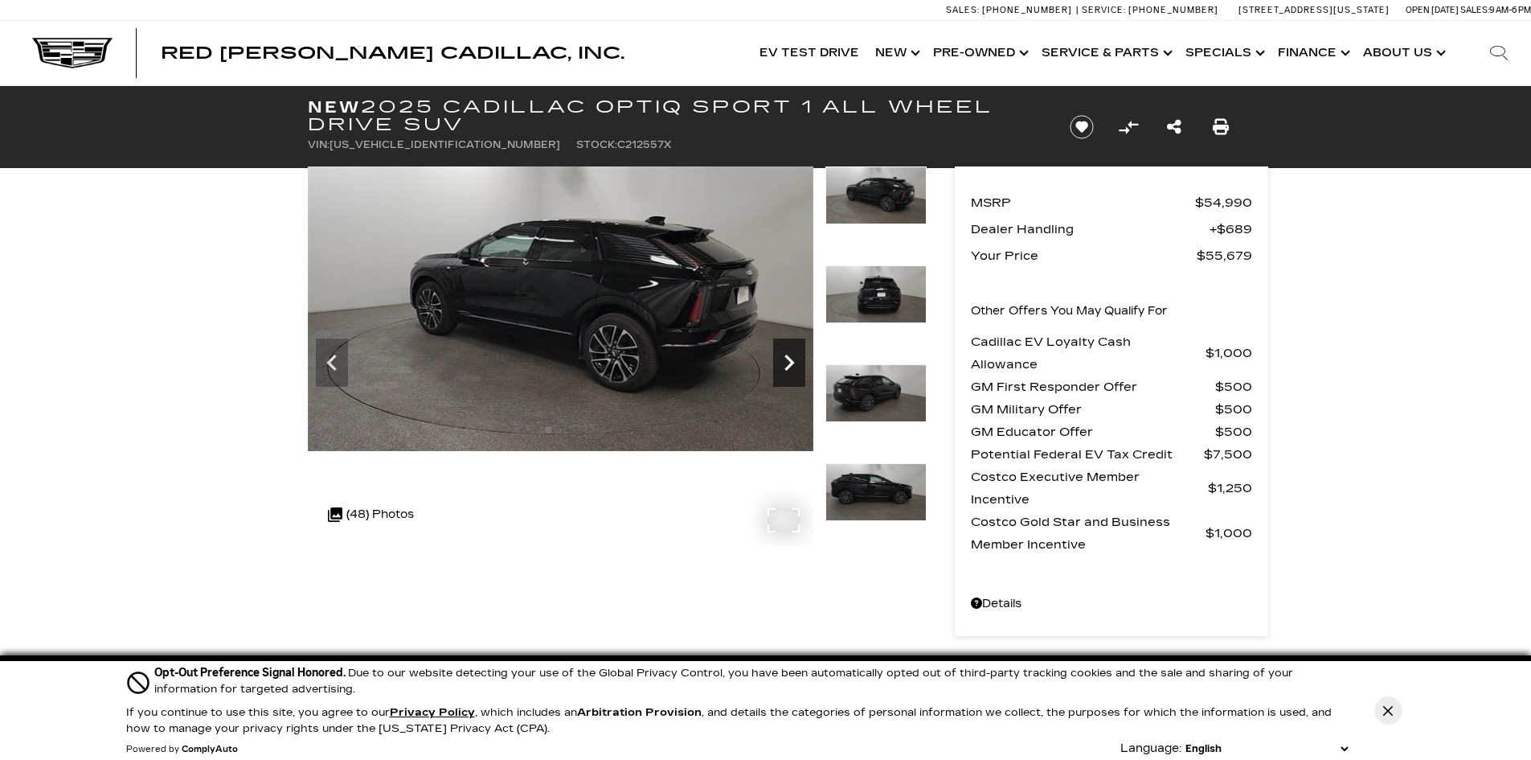
click at [788, 365] on icon "Next" at bounding box center [789, 362] width 10 height 16
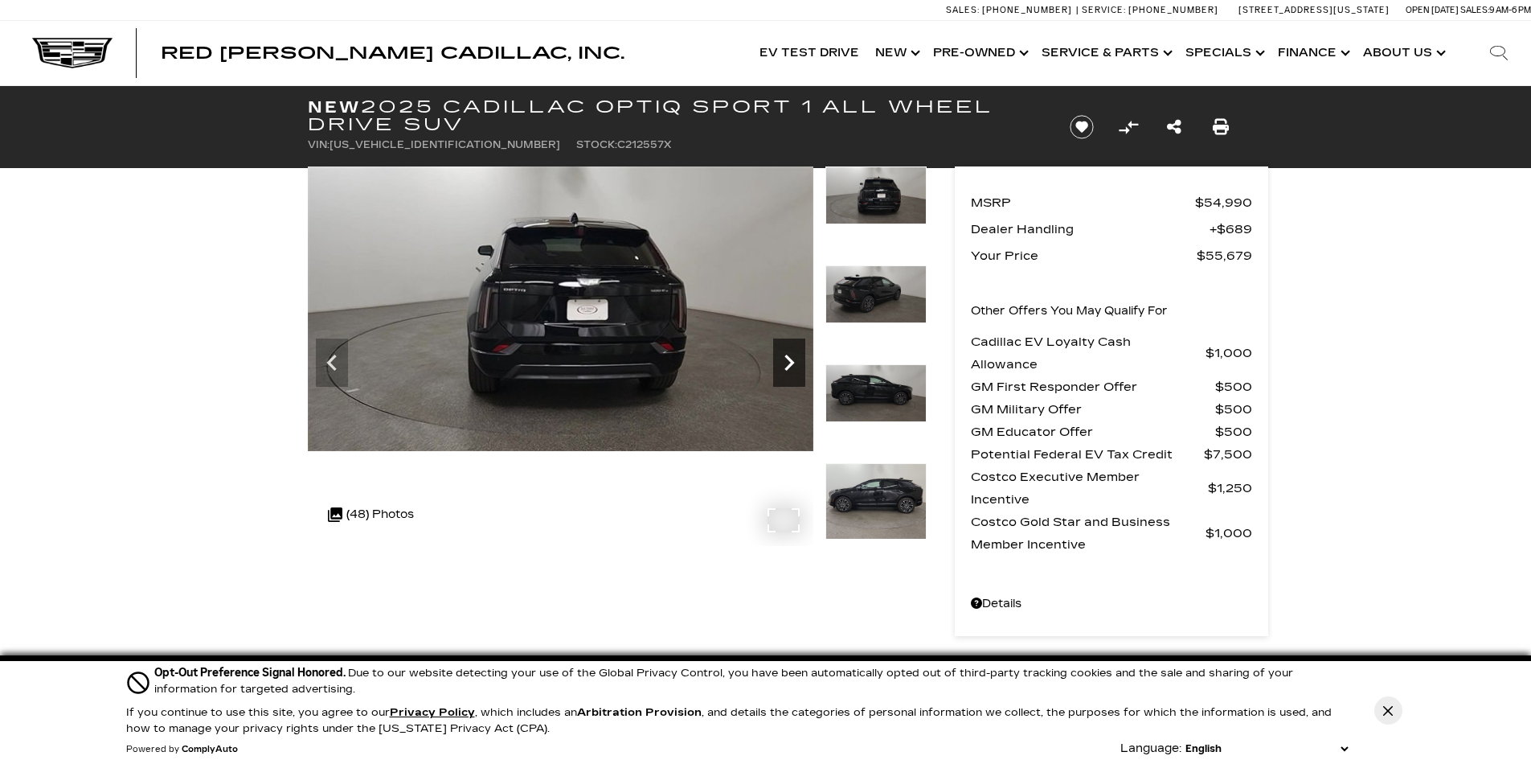
click at [788, 365] on icon "Next" at bounding box center [789, 362] width 10 height 16
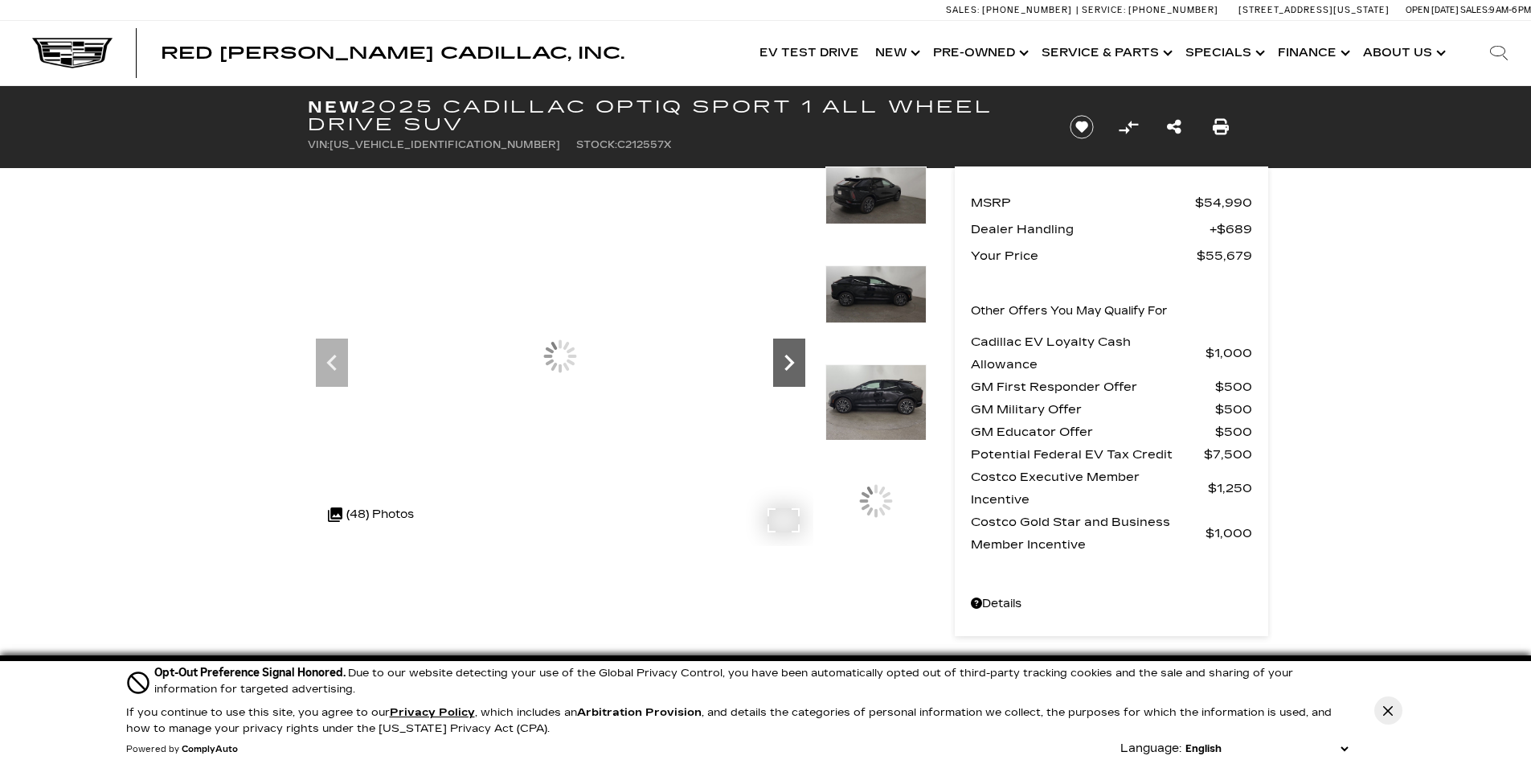
click at [788, 365] on icon "Next" at bounding box center [789, 362] width 10 height 16
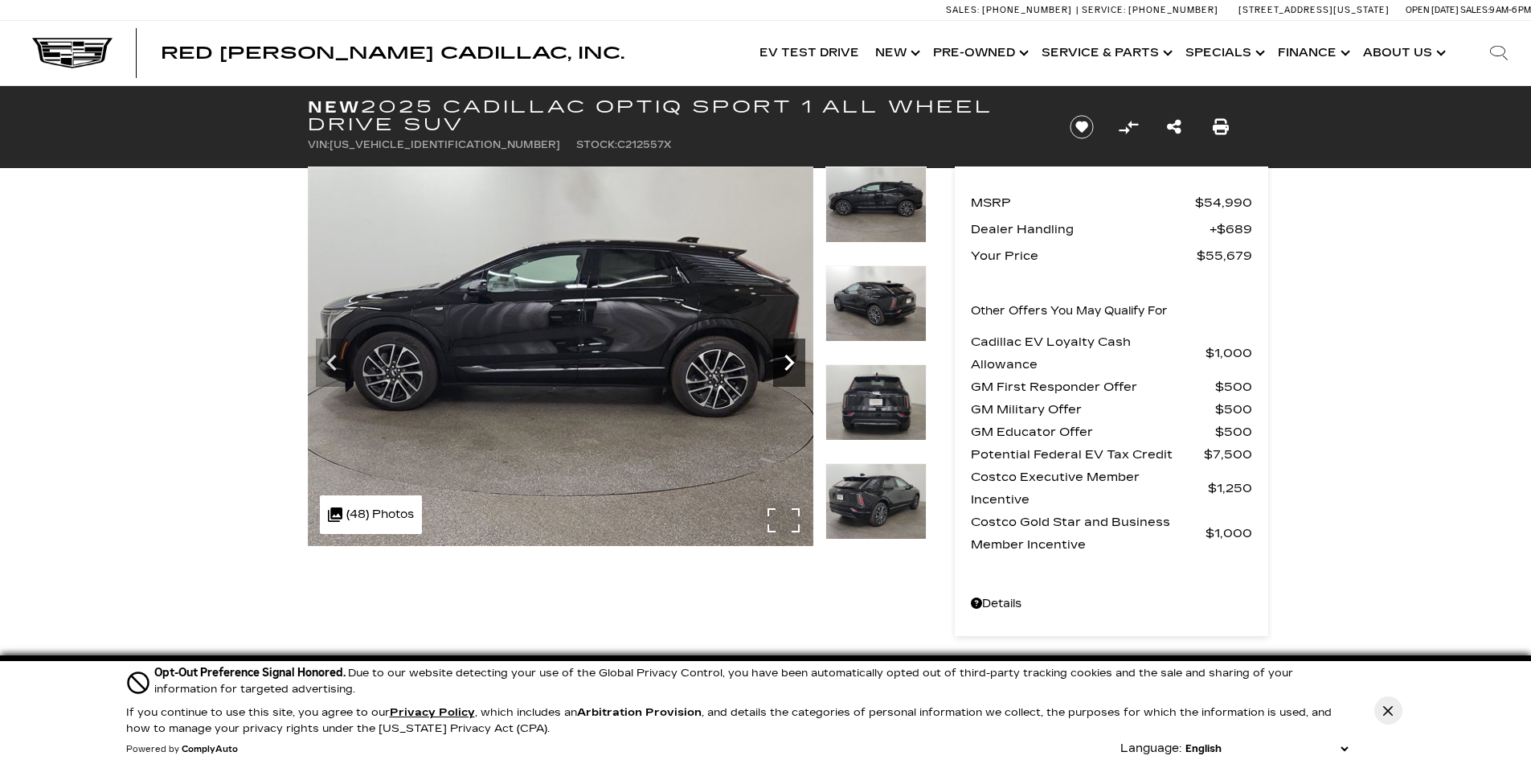
click at [788, 365] on icon "Next" at bounding box center [789, 362] width 10 height 16
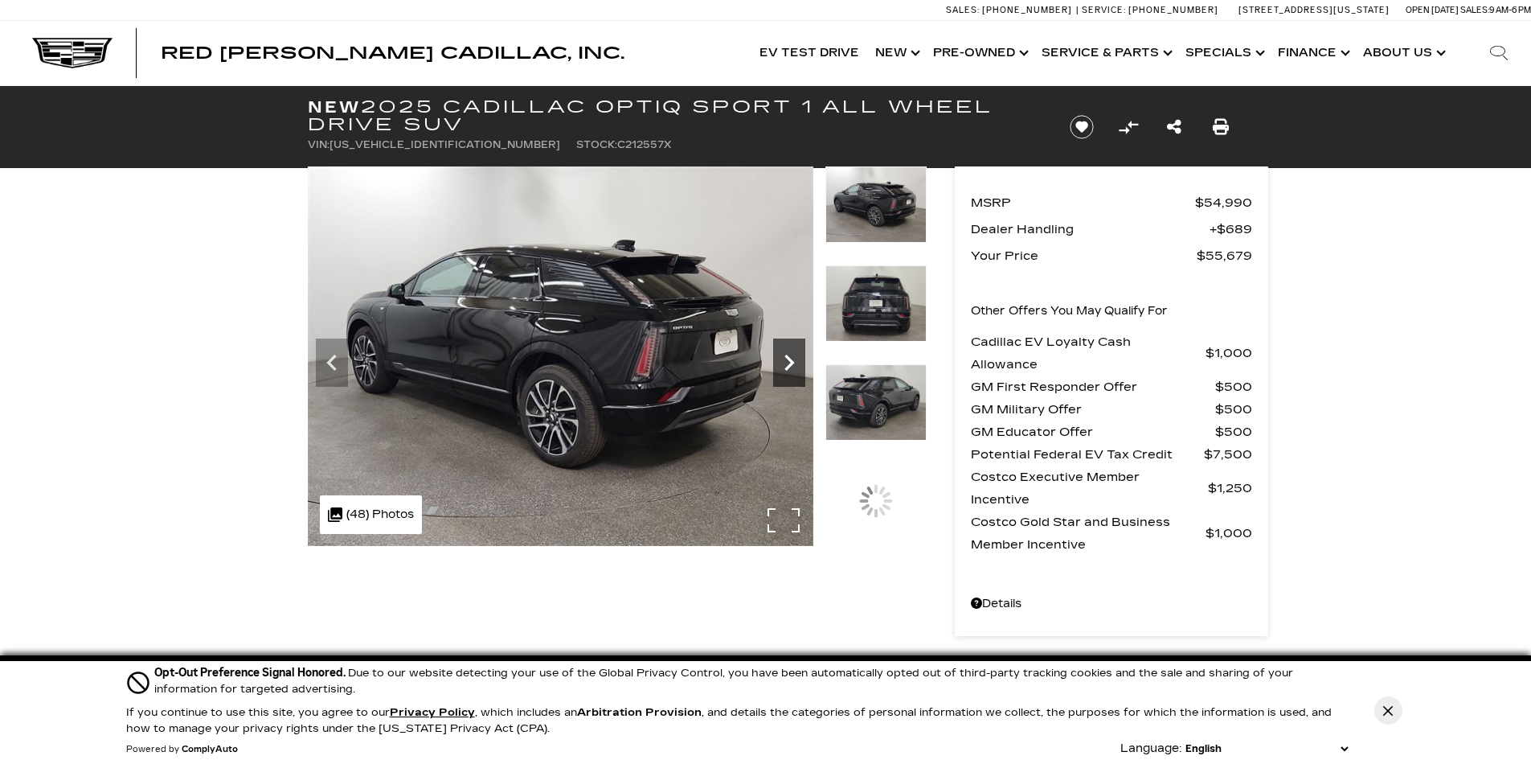
click at [788, 365] on icon "Next" at bounding box center [789, 362] width 10 height 16
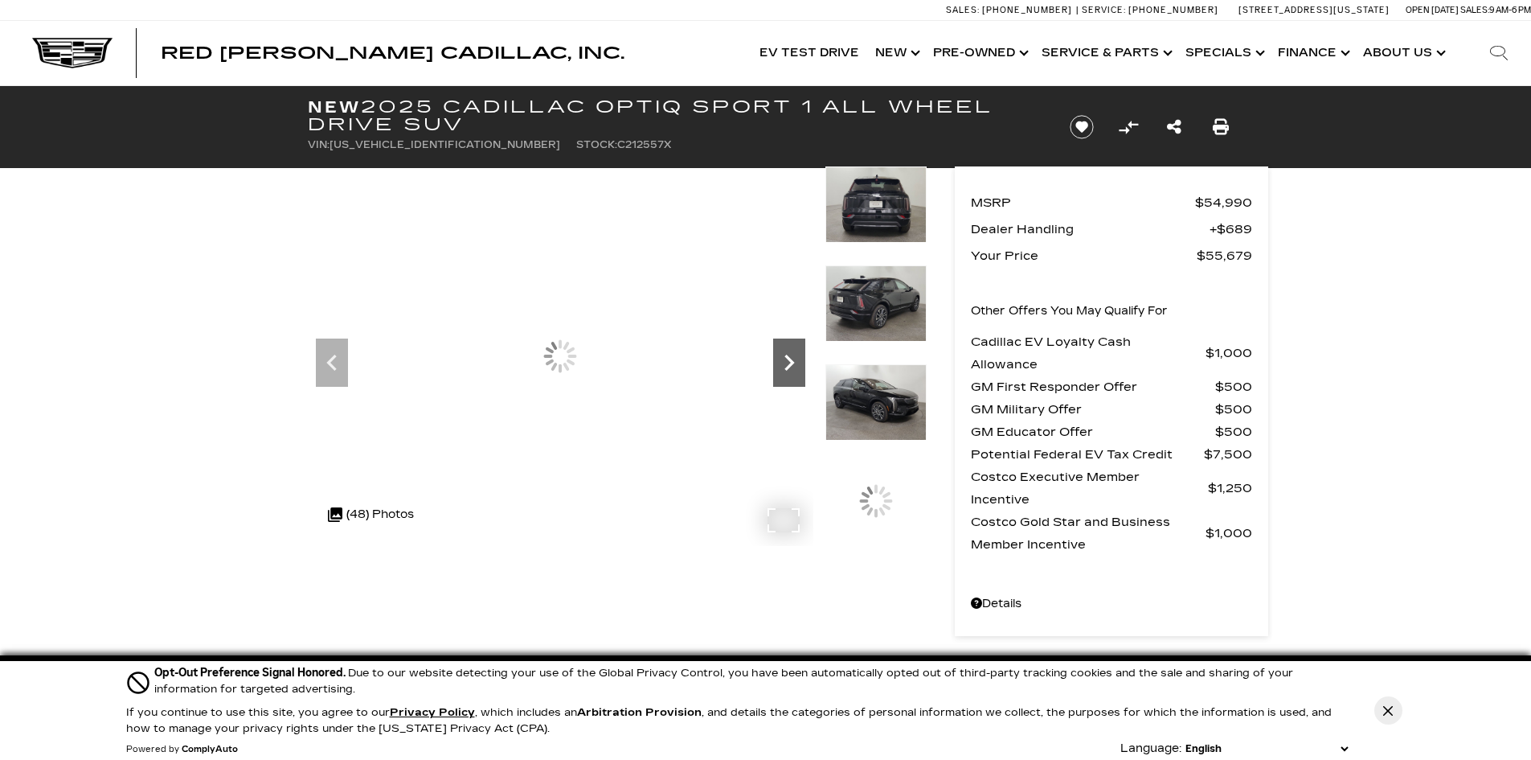
click at [788, 365] on icon "Next" at bounding box center [789, 362] width 10 height 16
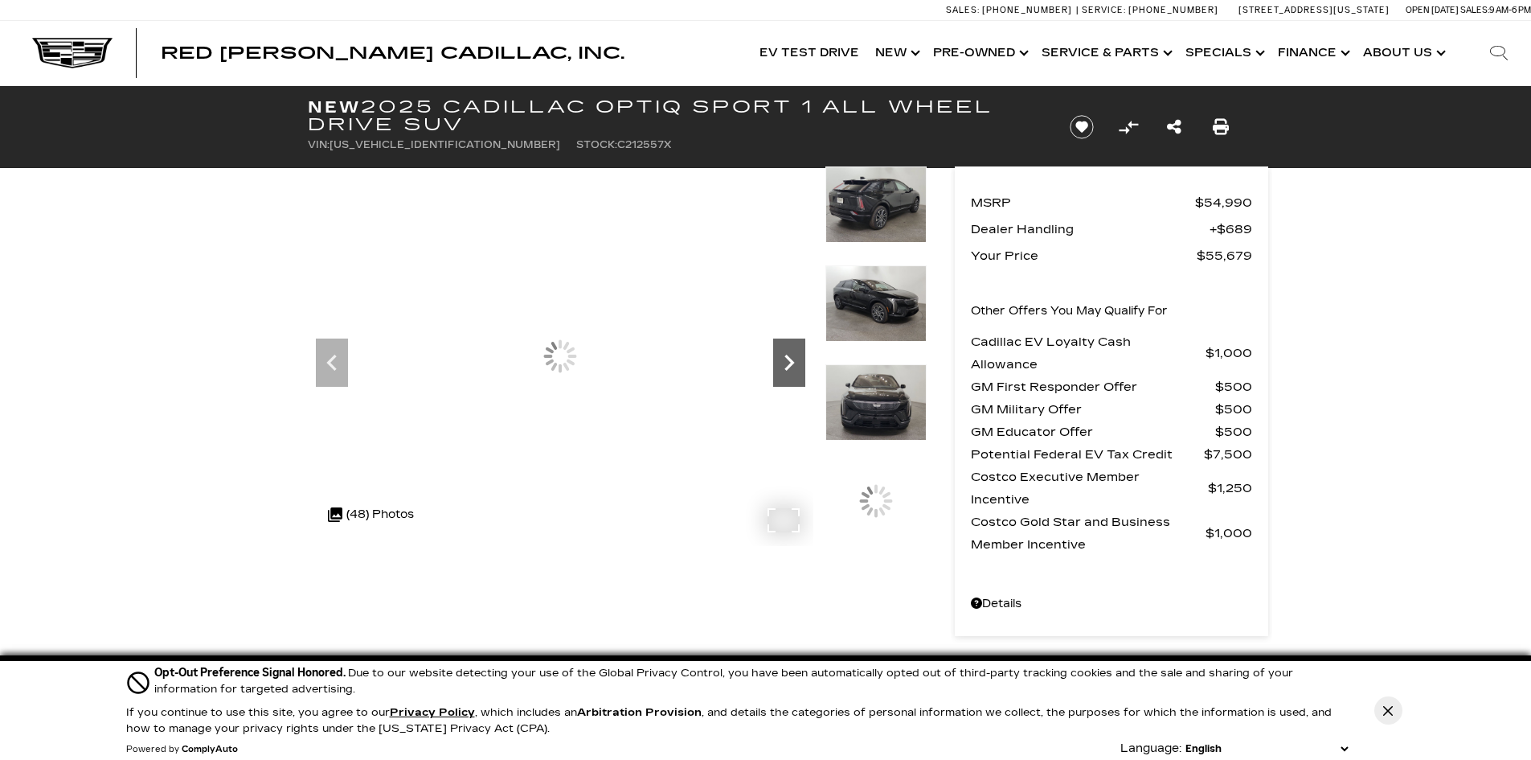
click at [788, 365] on icon "Next" at bounding box center [789, 362] width 10 height 16
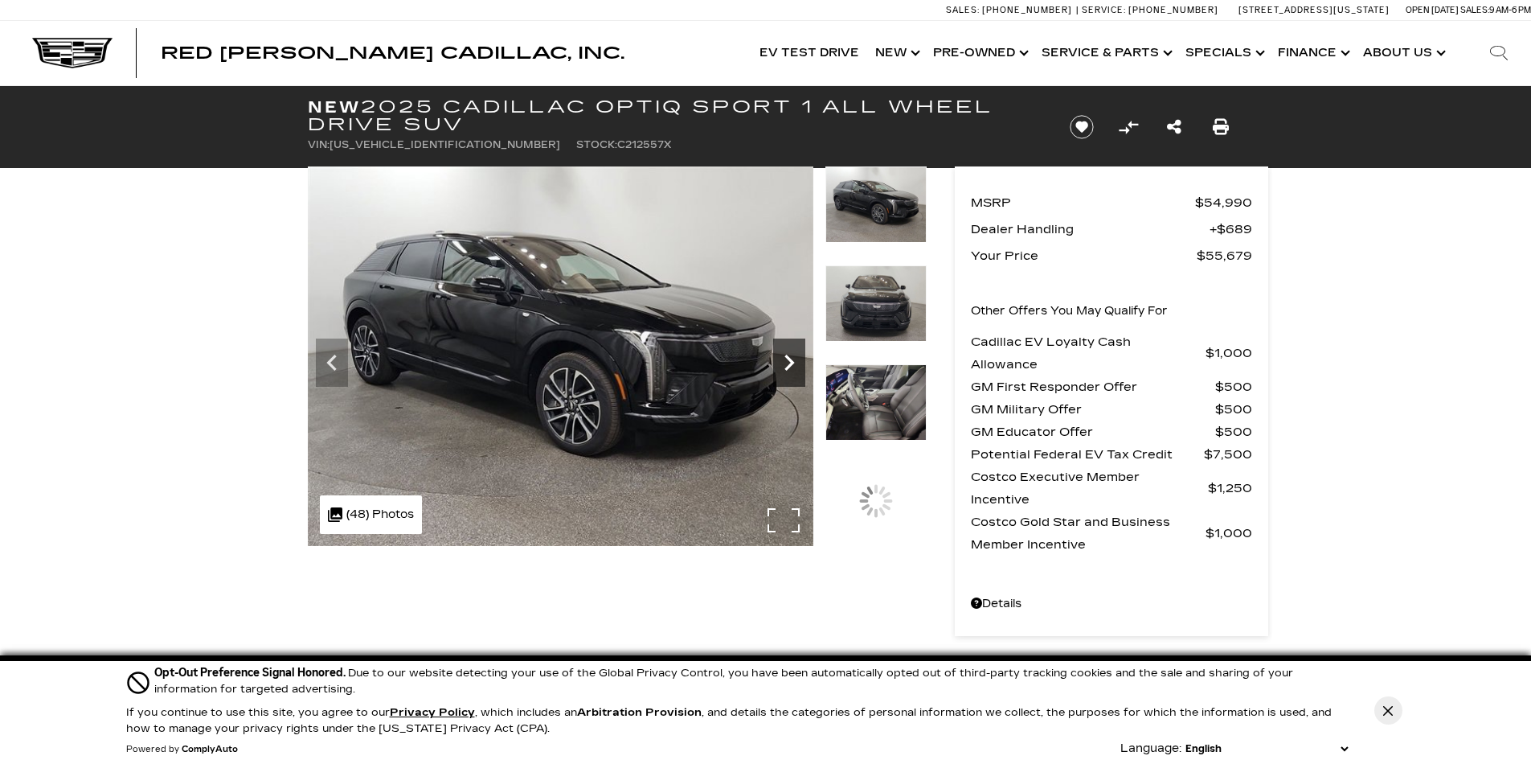
click at [788, 365] on icon "Next" at bounding box center [789, 362] width 10 height 16
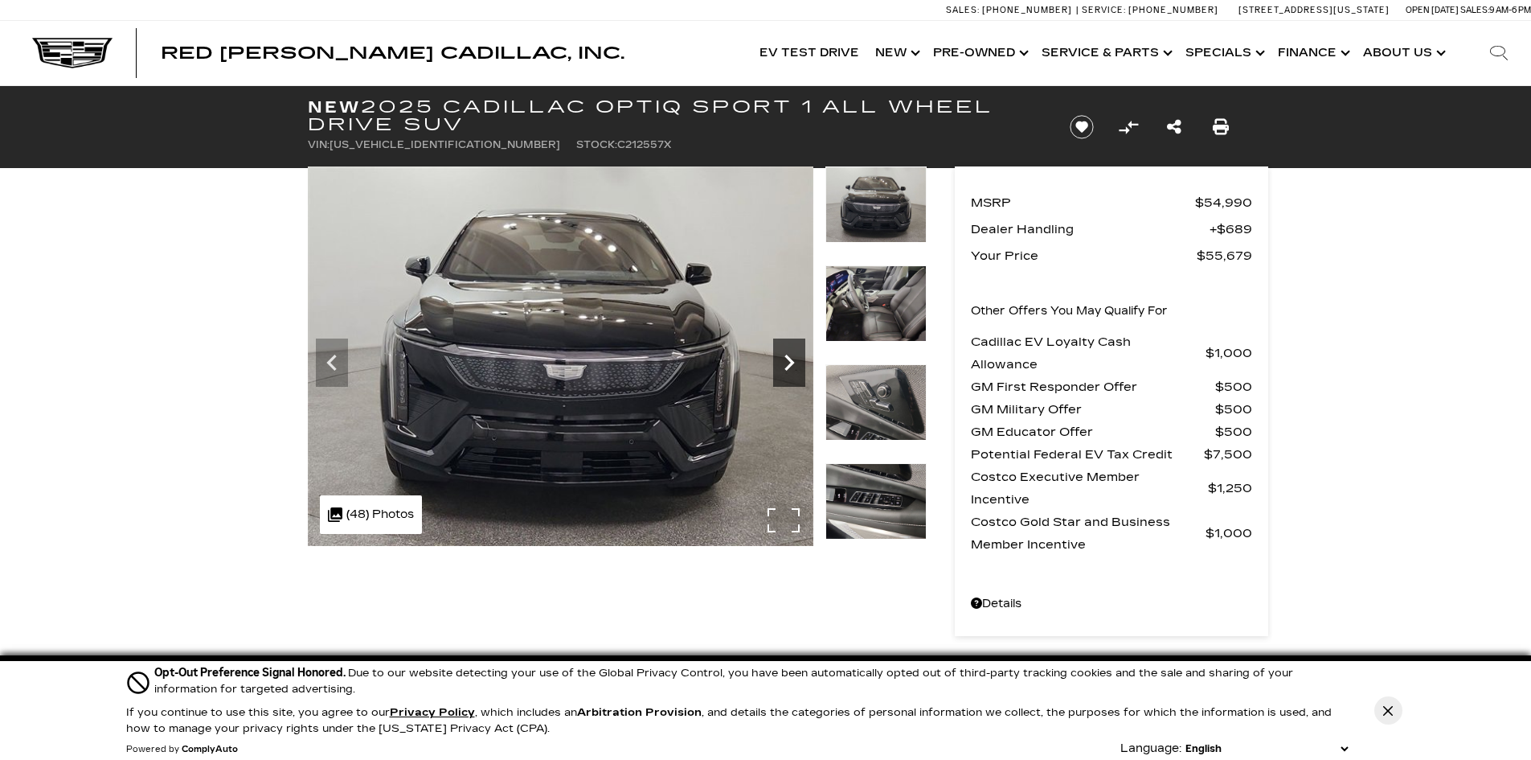
click at [788, 365] on icon "Next" at bounding box center [789, 362] width 10 height 16
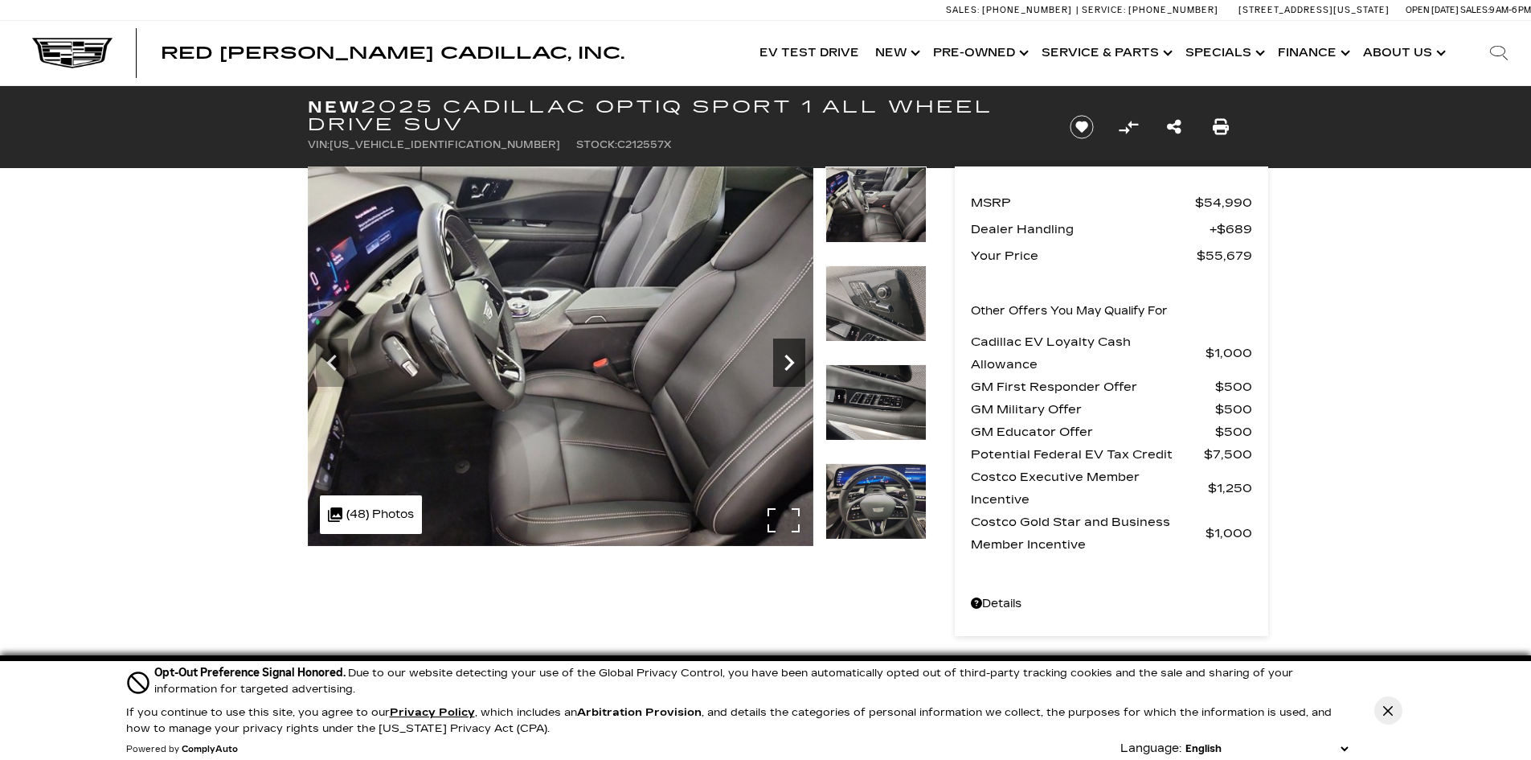
click at [788, 365] on icon "Next" at bounding box center [789, 362] width 10 height 16
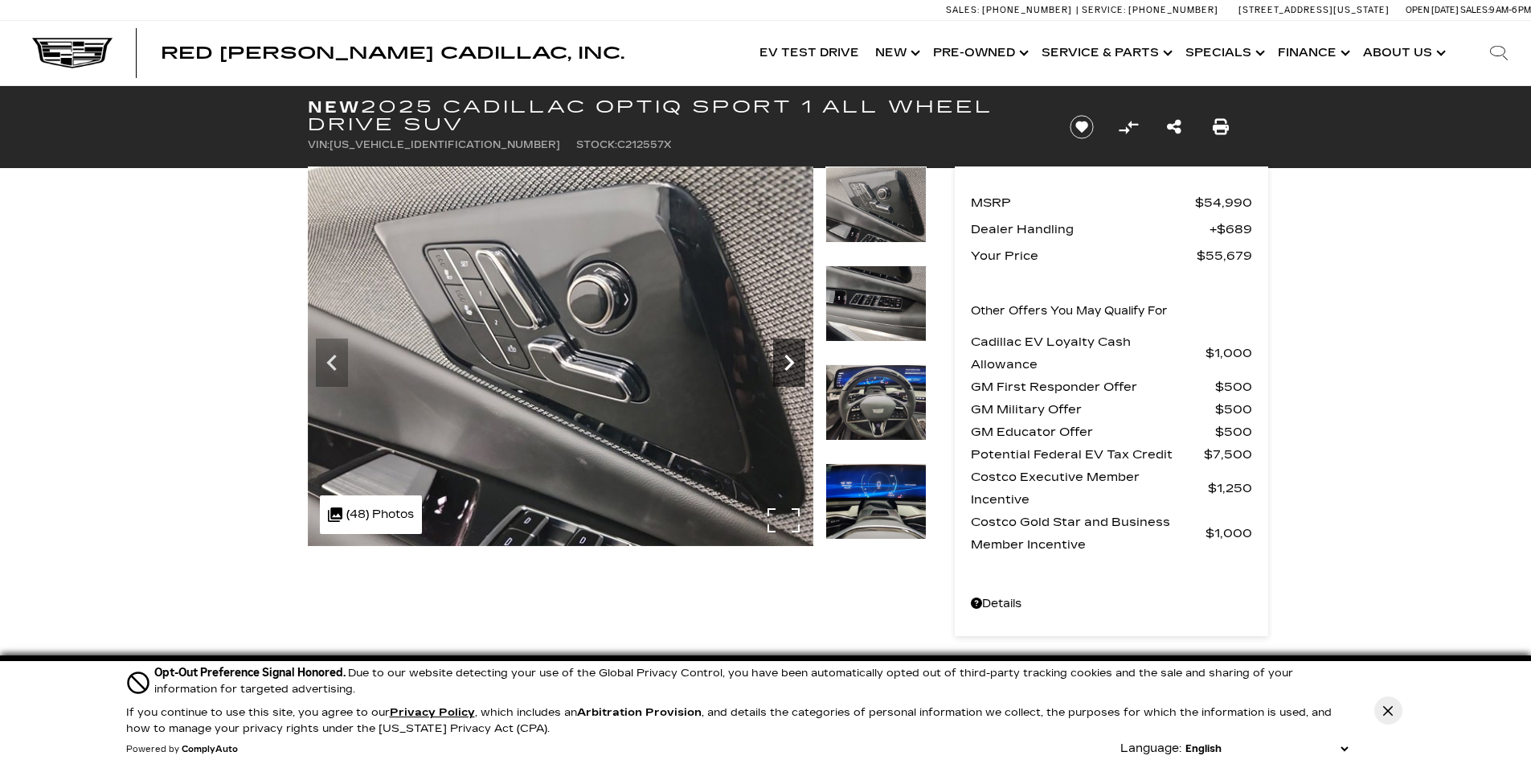
click at [788, 365] on icon "Next" at bounding box center [789, 362] width 10 height 16
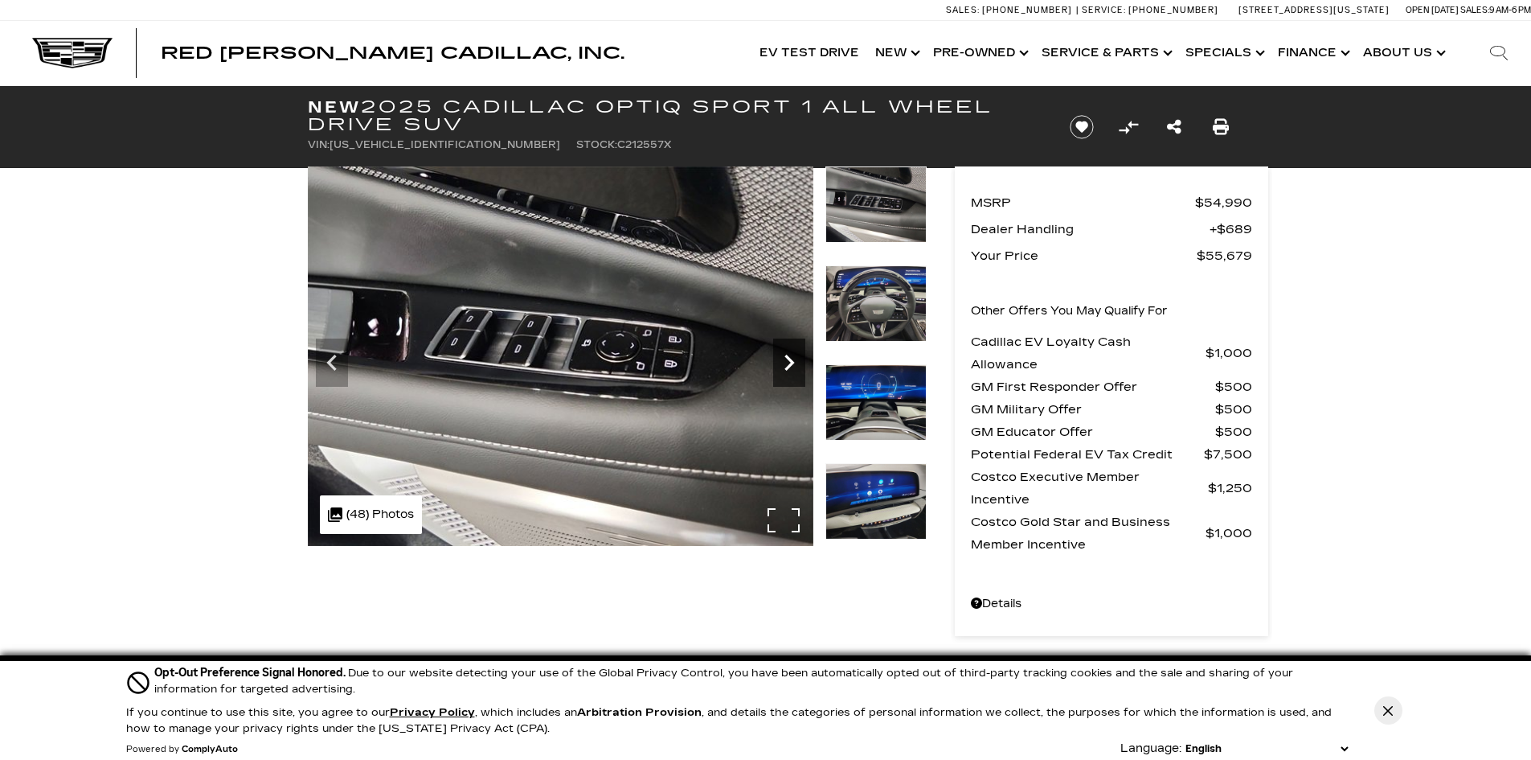
click at [788, 365] on icon "Next" at bounding box center [789, 362] width 10 height 16
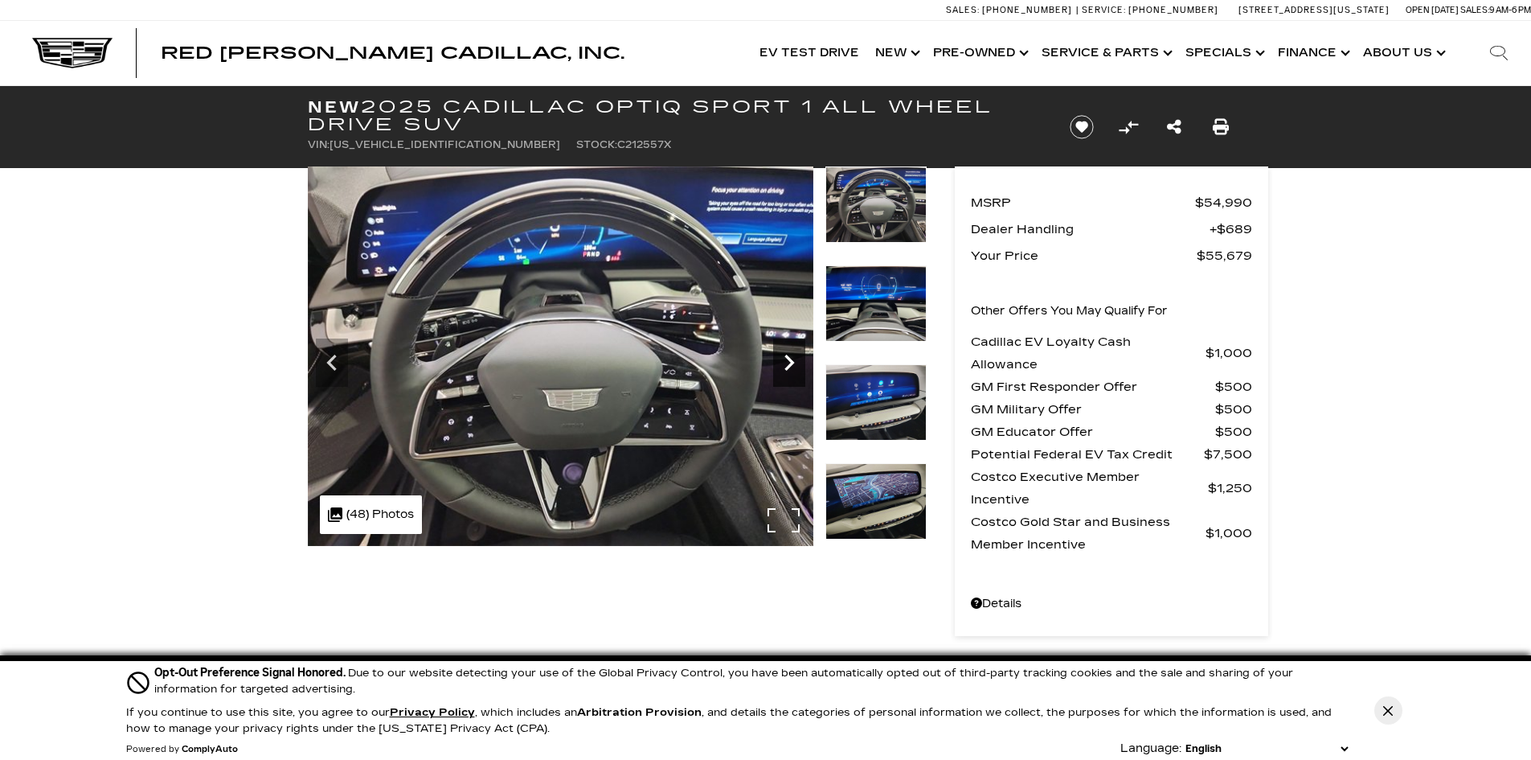
click at [788, 365] on icon "Next" at bounding box center [789, 362] width 10 height 16
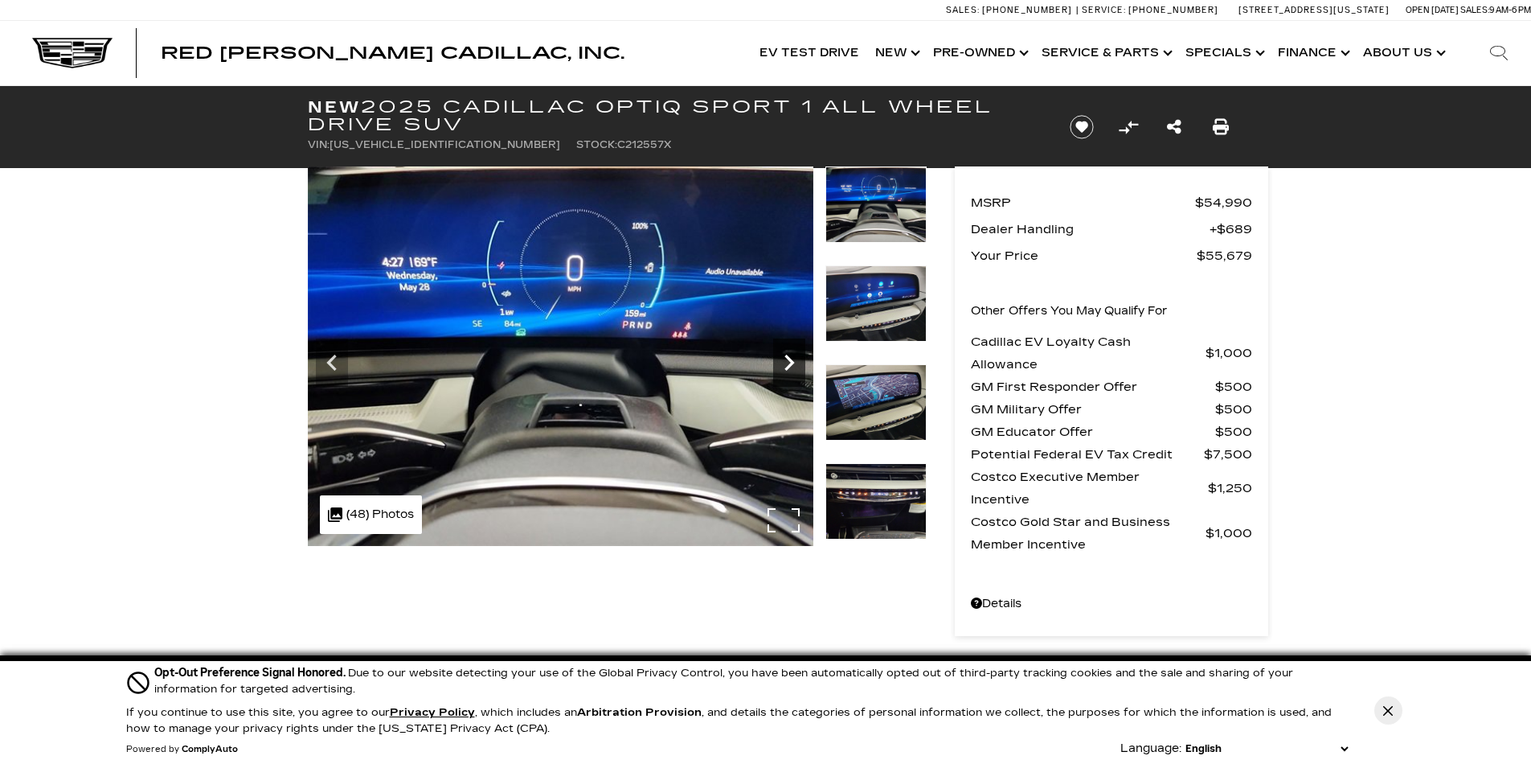
click at [788, 365] on icon "Next" at bounding box center [789, 362] width 10 height 16
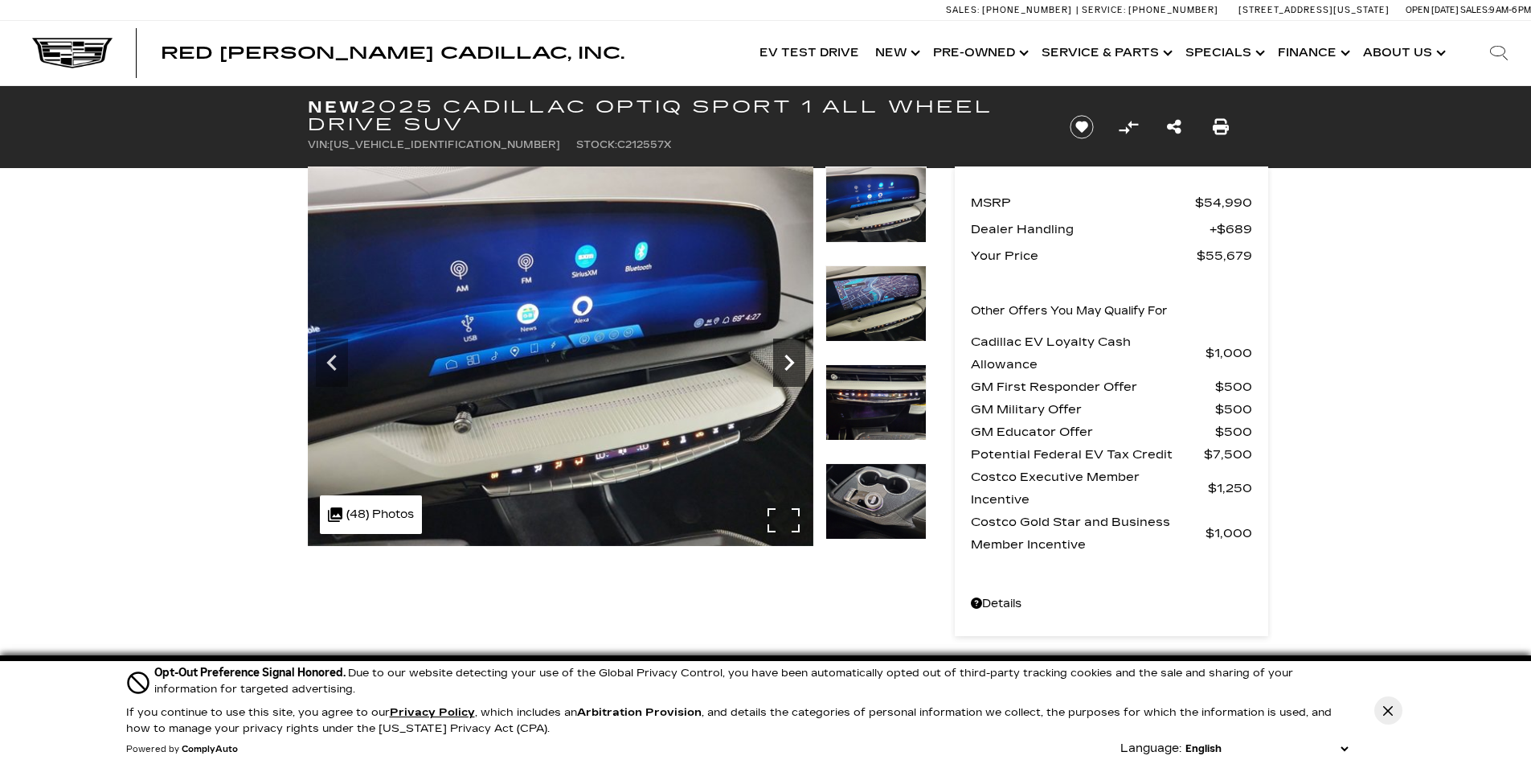
click at [788, 365] on icon "Next" at bounding box center [789, 362] width 10 height 16
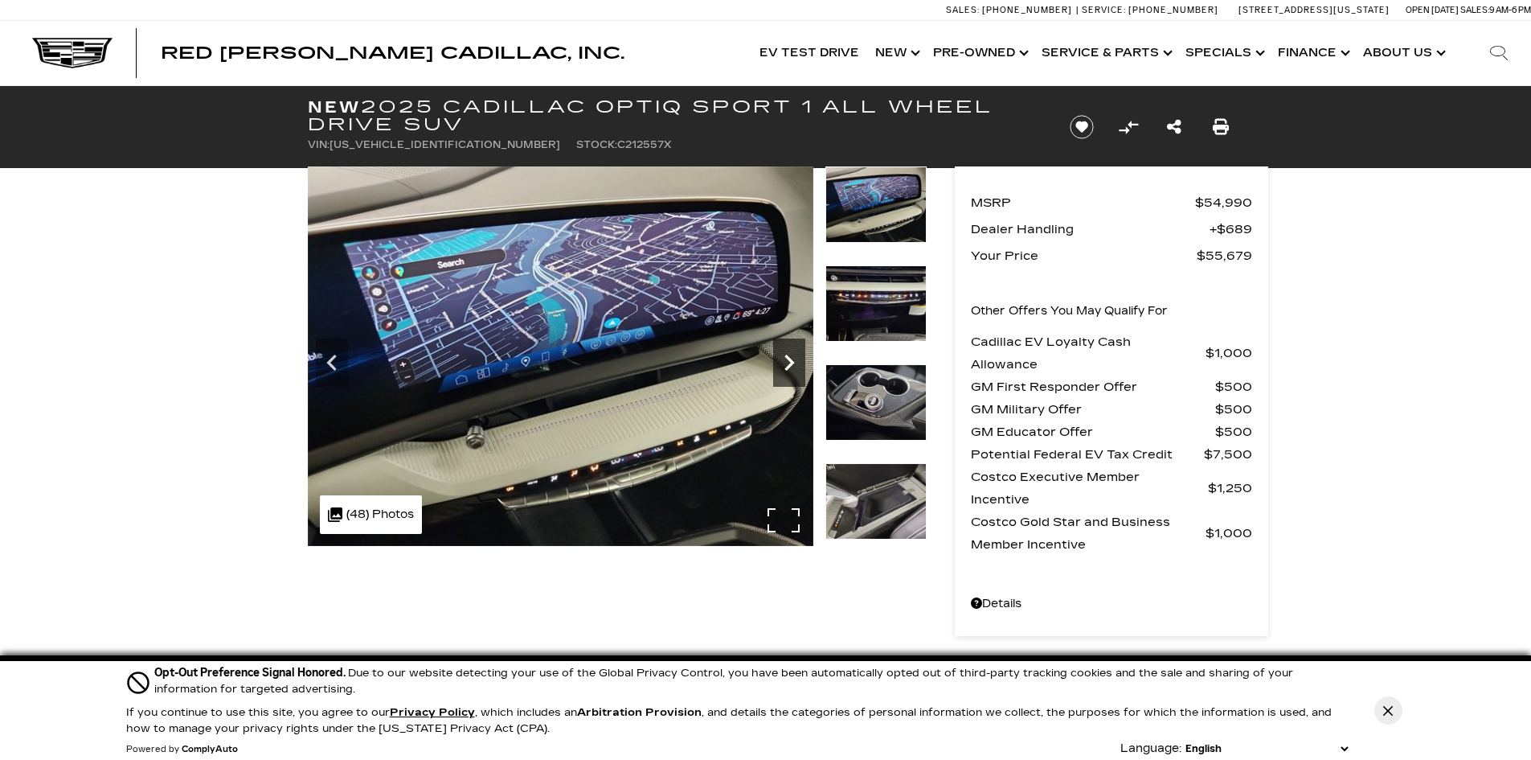
click at [788, 365] on icon "Next" at bounding box center [789, 362] width 10 height 16
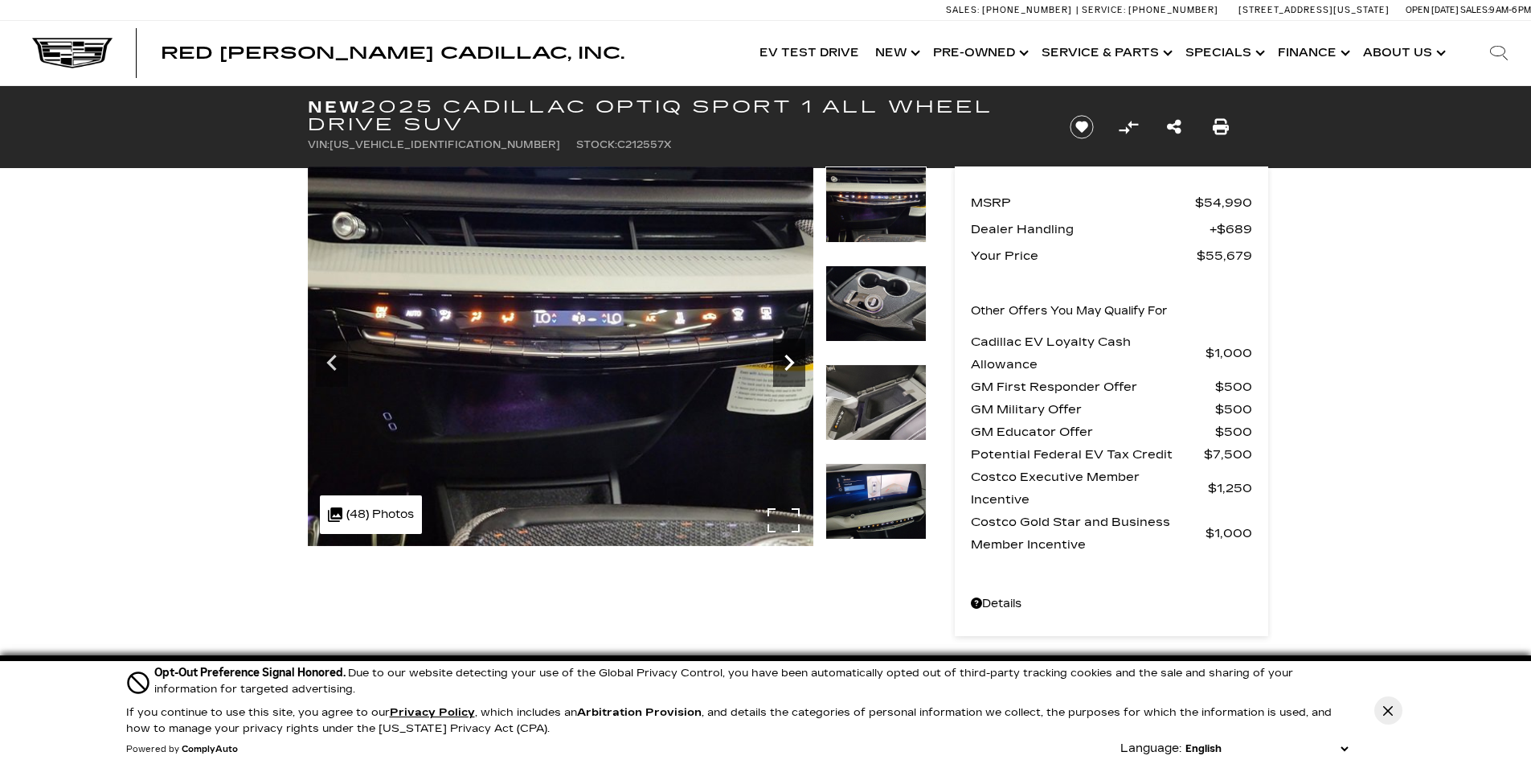
click at [788, 365] on icon "Next" at bounding box center [789, 362] width 10 height 16
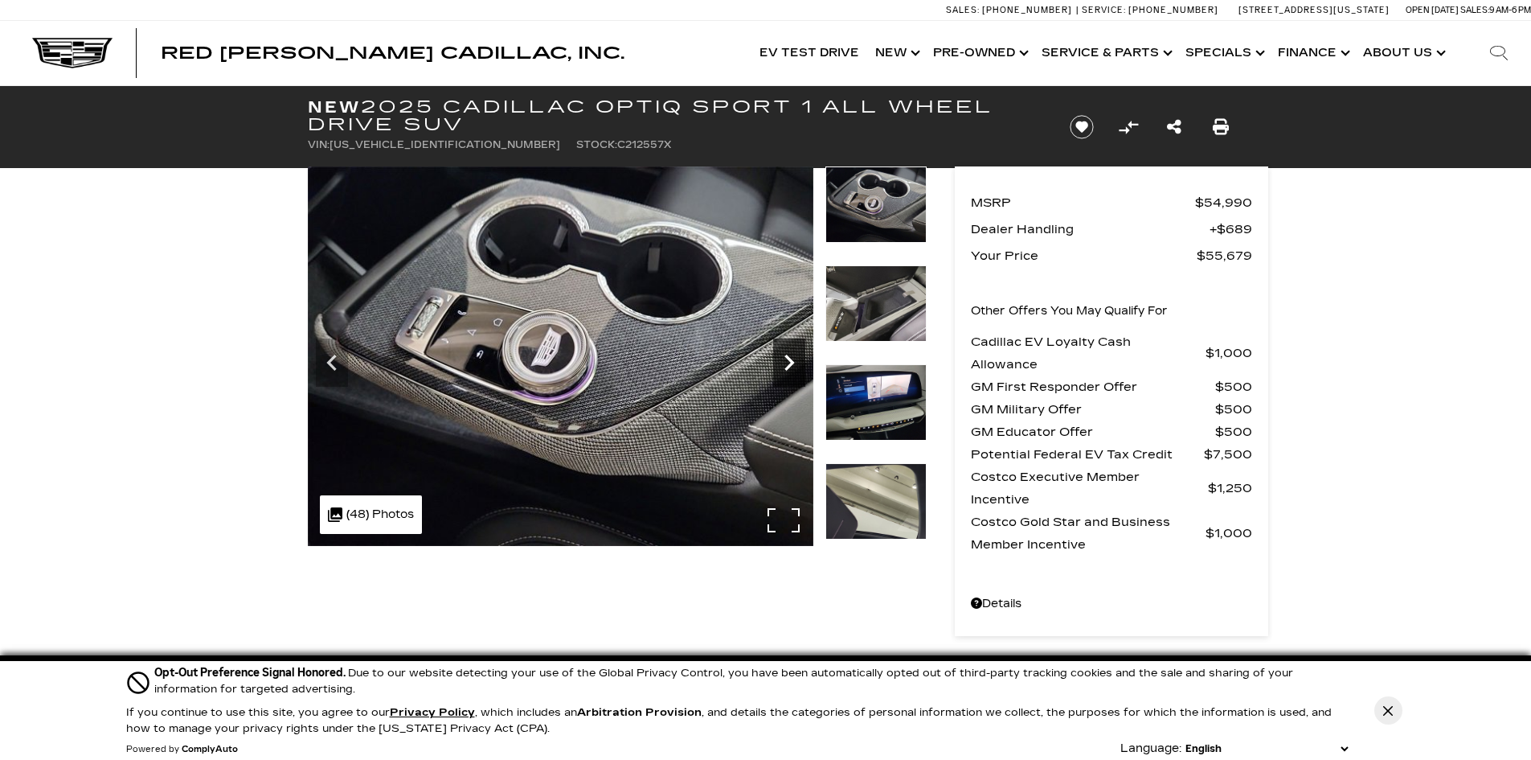
click at [788, 365] on icon "Next" at bounding box center [789, 362] width 10 height 16
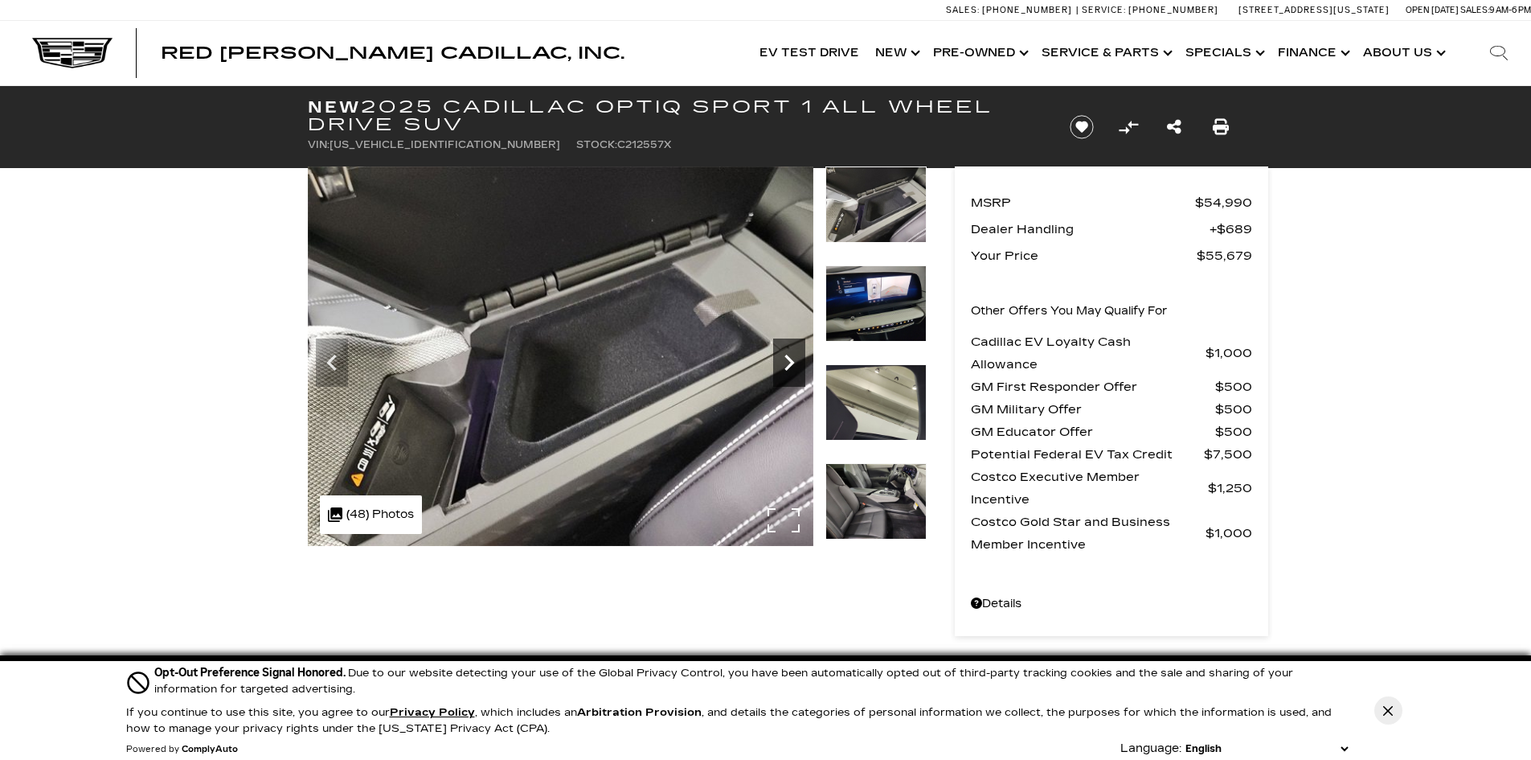
click at [788, 365] on icon "Next" at bounding box center [789, 362] width 10 height 16
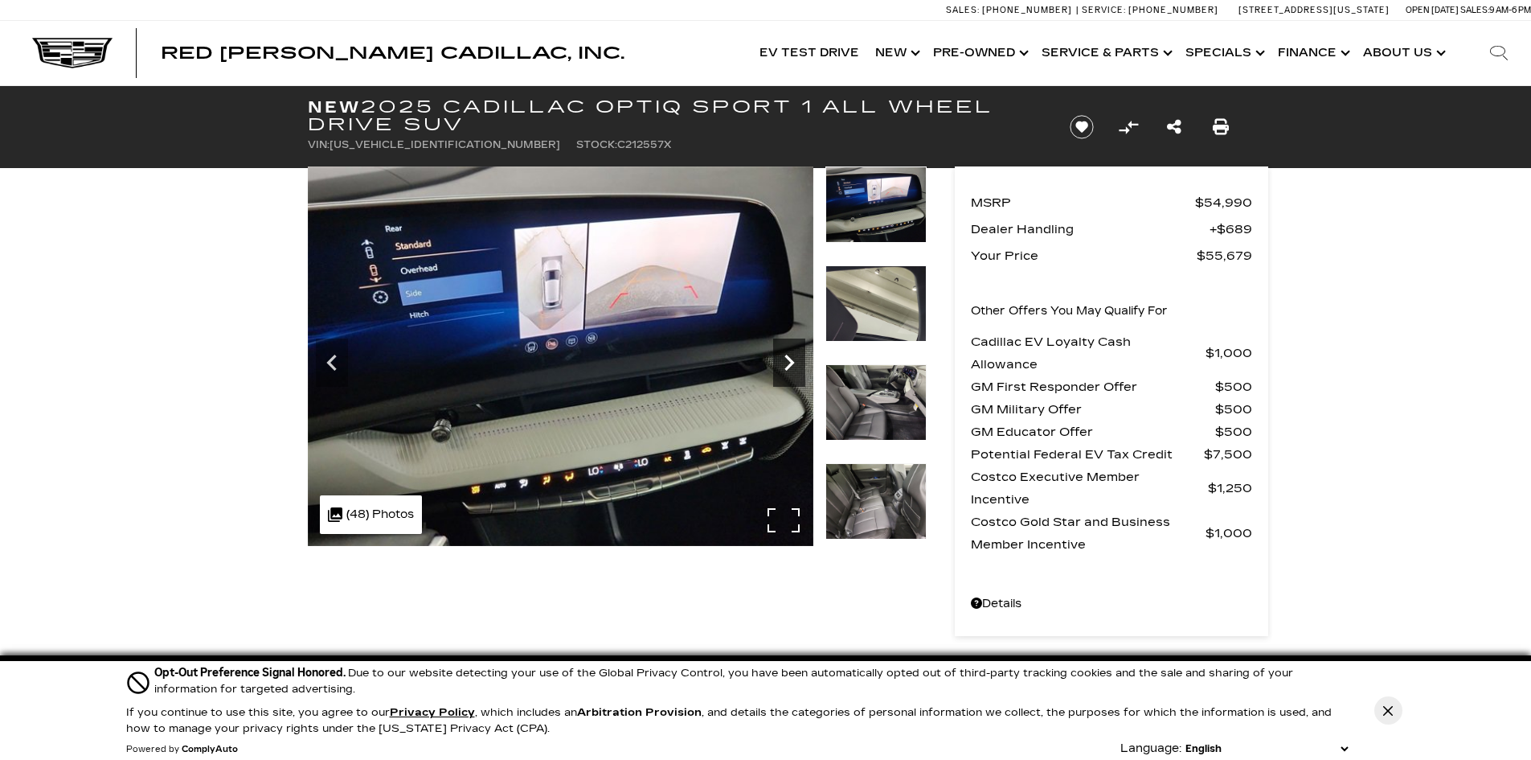
click at [788, 365] on icon "Next" at bounding box center [789, 362] width 10 height 16
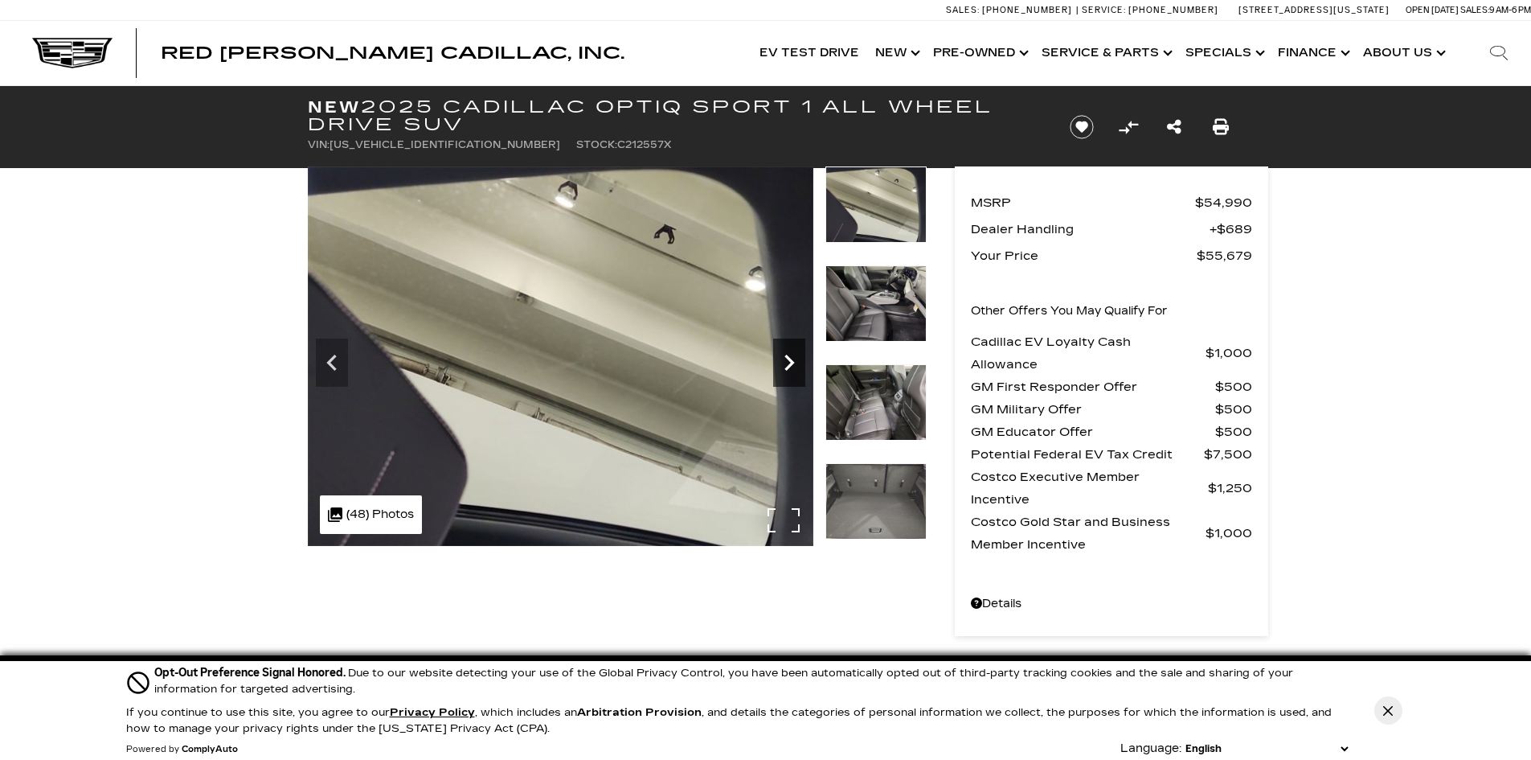
click at [788, 365] on icon "Next" at bounding box center [789, 362] width 10 height 16
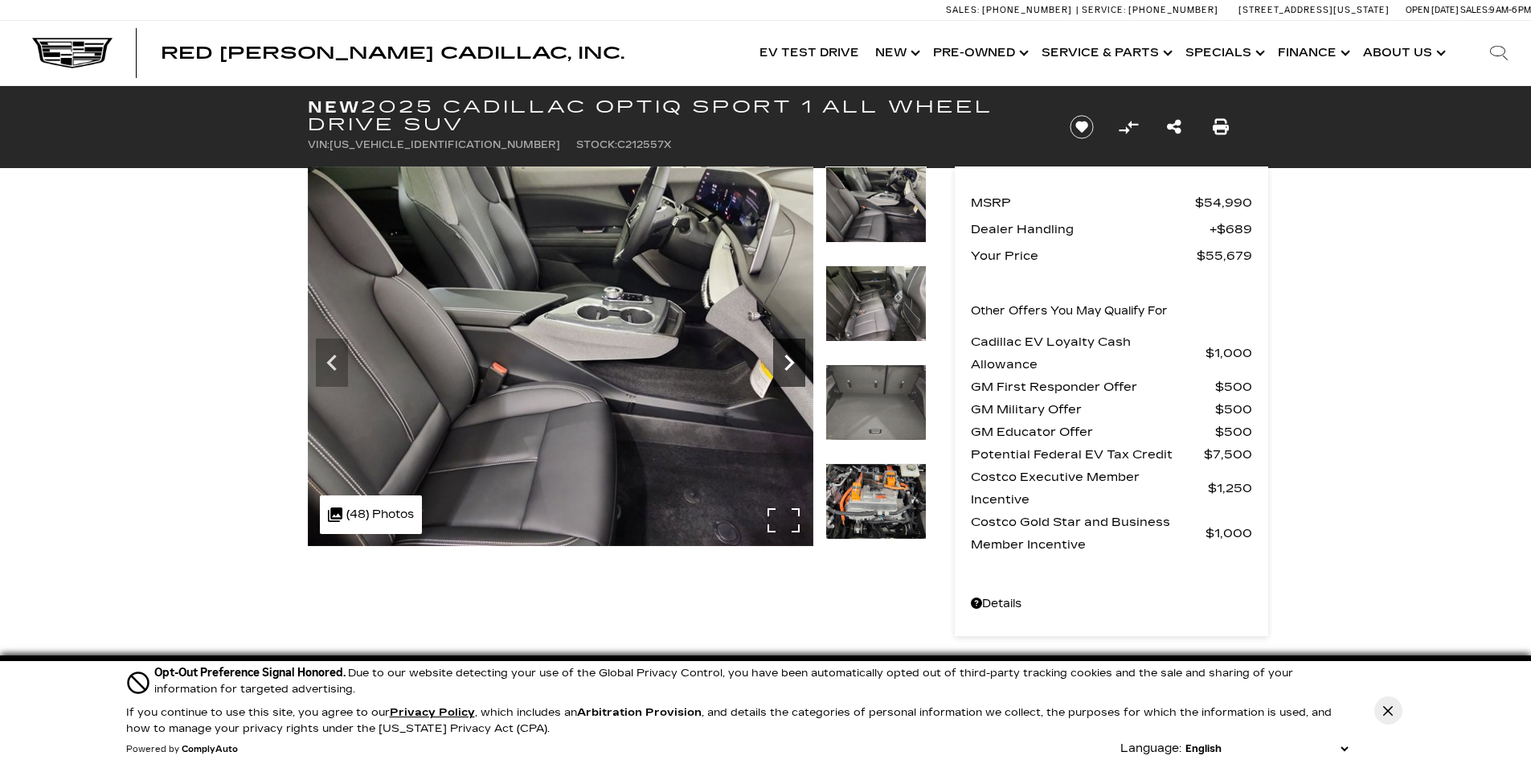
click at [788, 365] on icon "Next" at bounding box center [789, 362] width 10 height 16
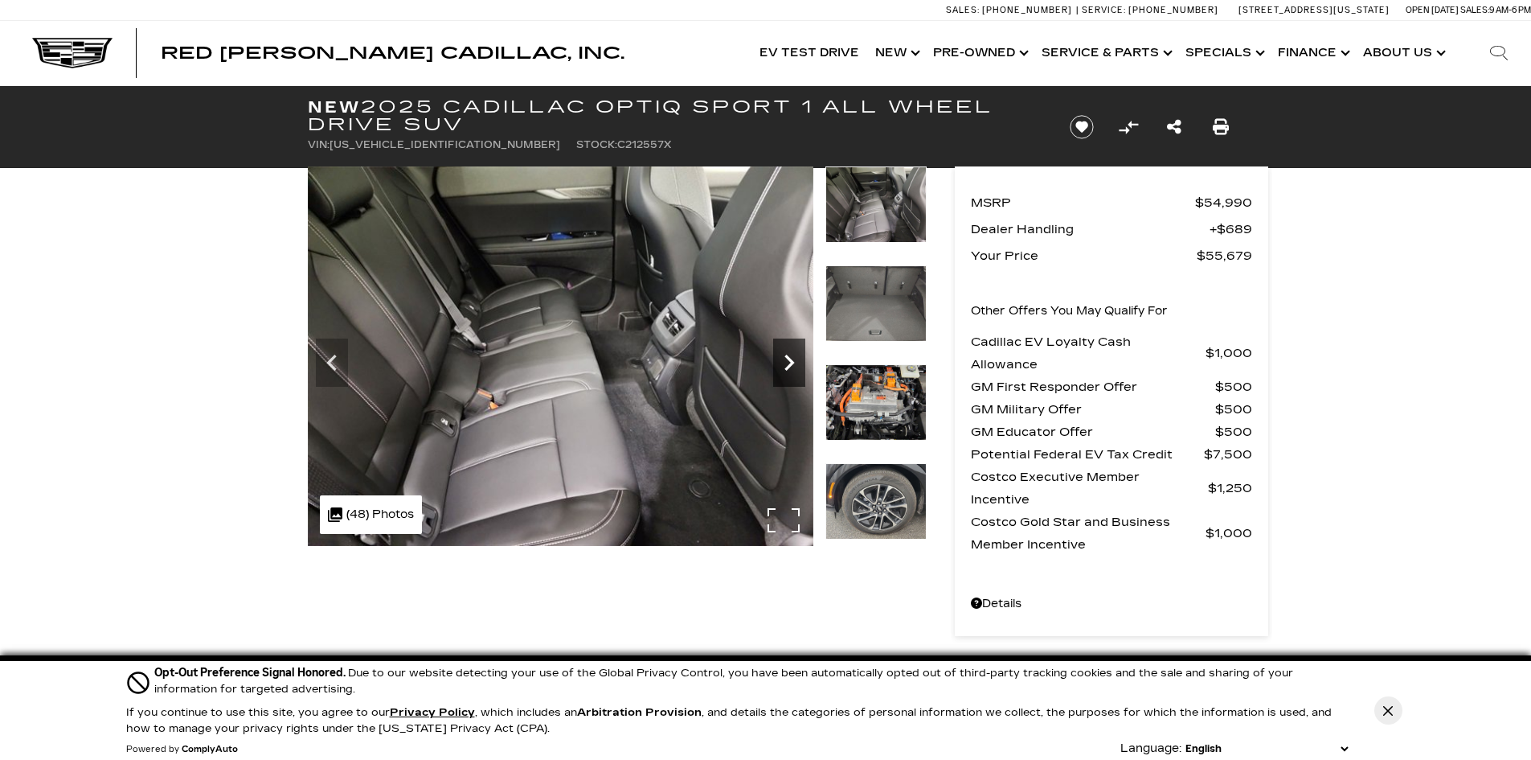
click at [788, 365] on icon "Next" at bounding box center [789, 362] width 10 height 16
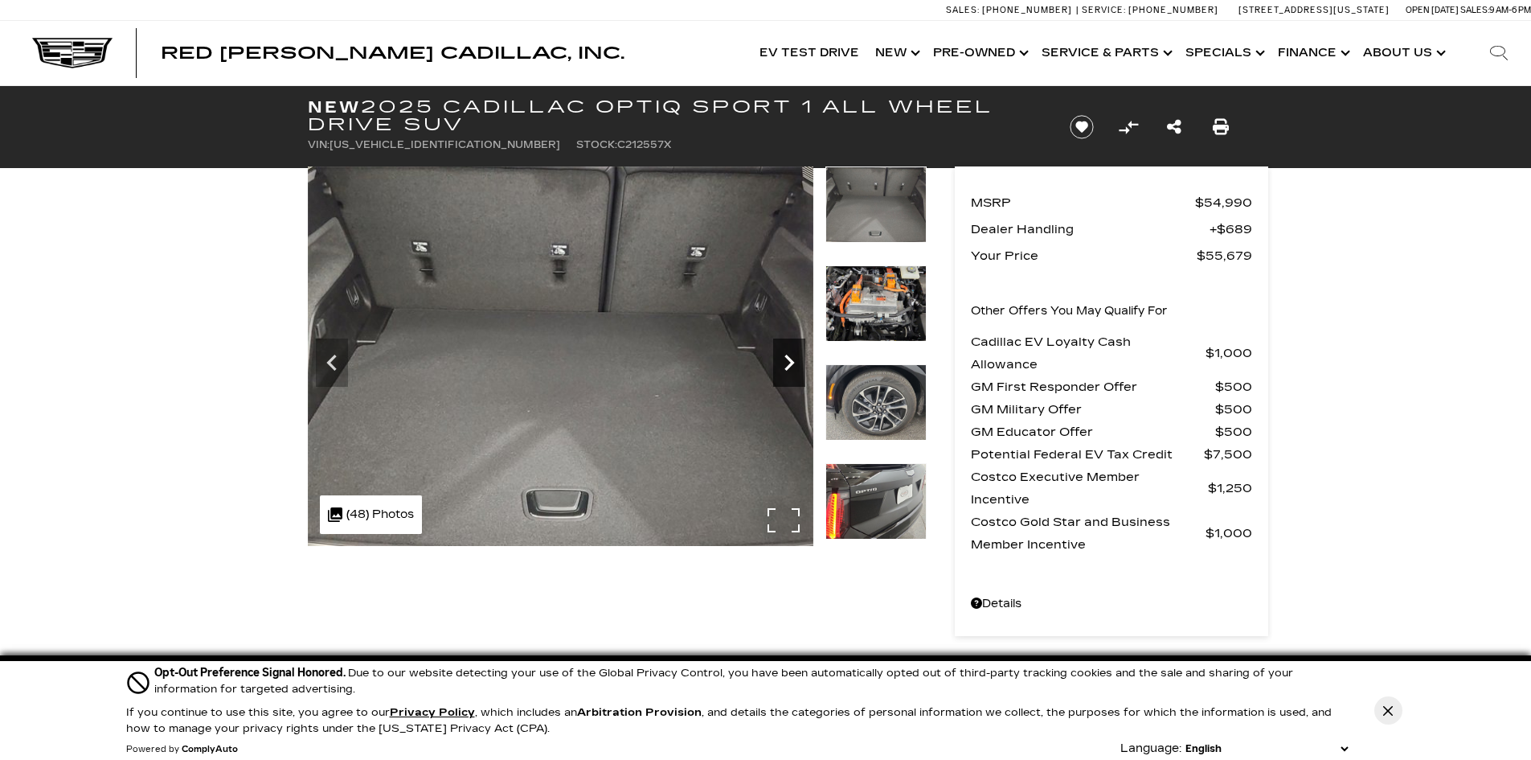
click at [788, 365] on icon "Next" at bounding box center [789, 362] width 10 height 16
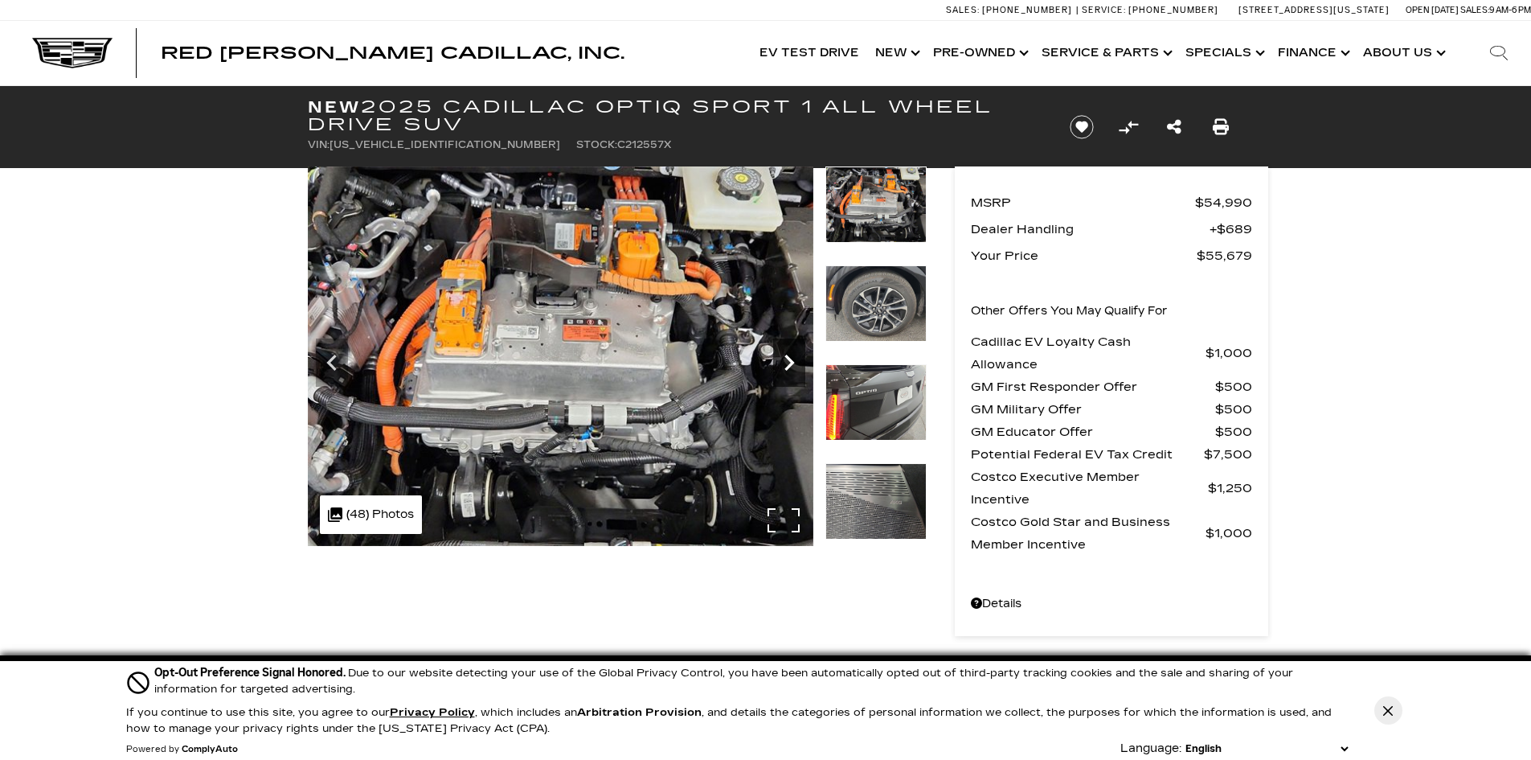
click at [788, 365] on icon "Next" at bounding box center [789, 362] width 10 height 16
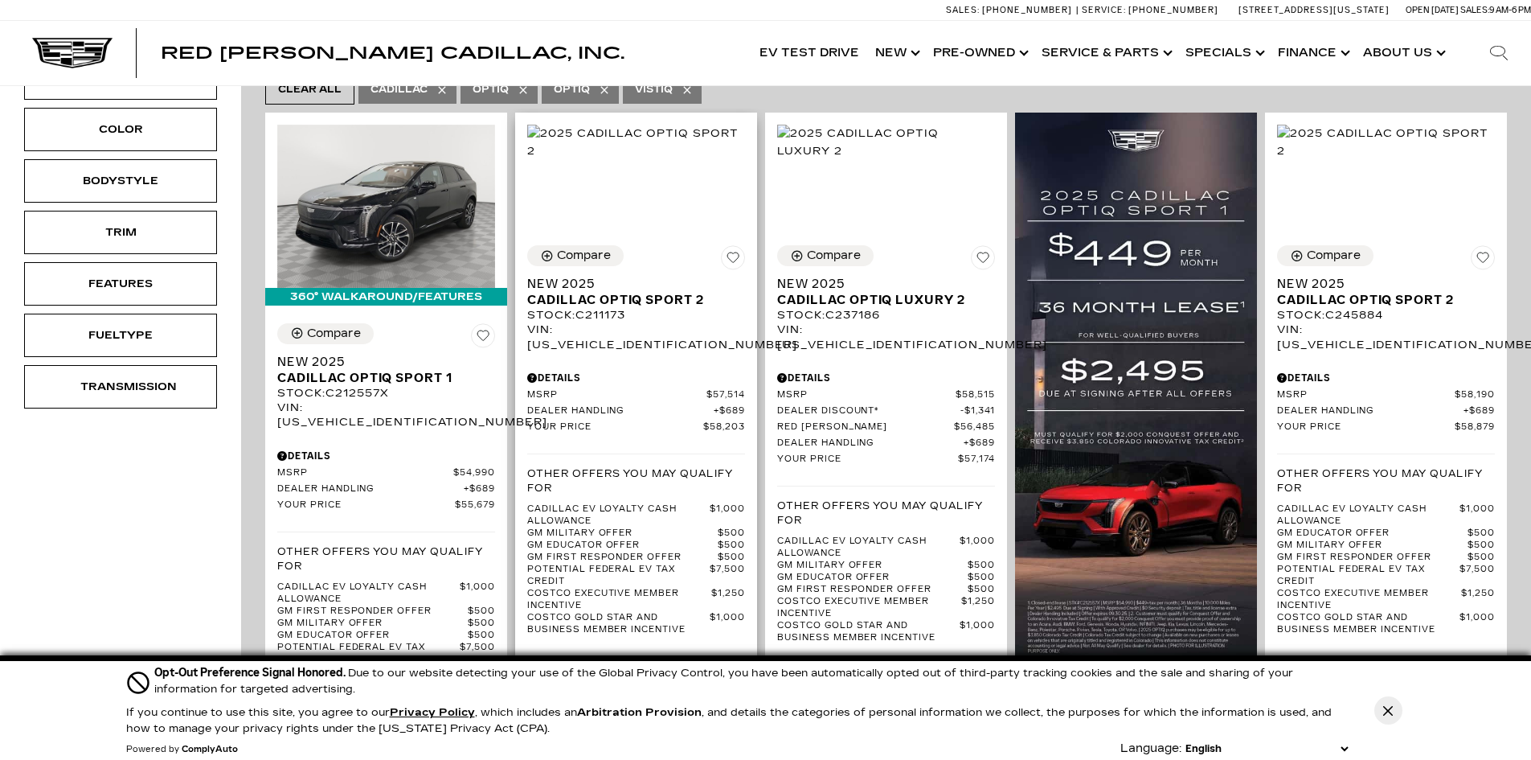
scroll to position [322, 0]
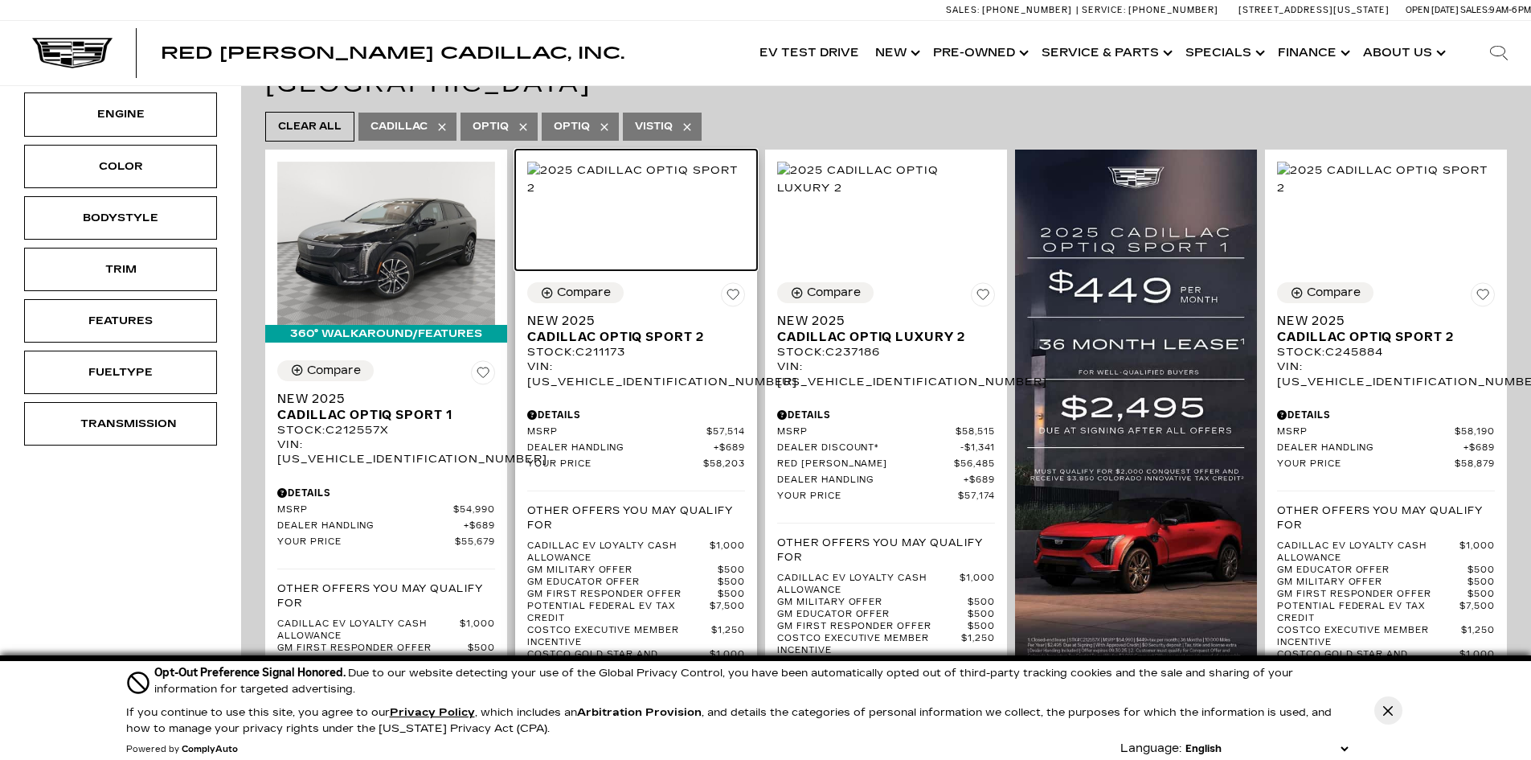
click at [662, 195] on img at bounding box center [636, 179] width 218 height 35
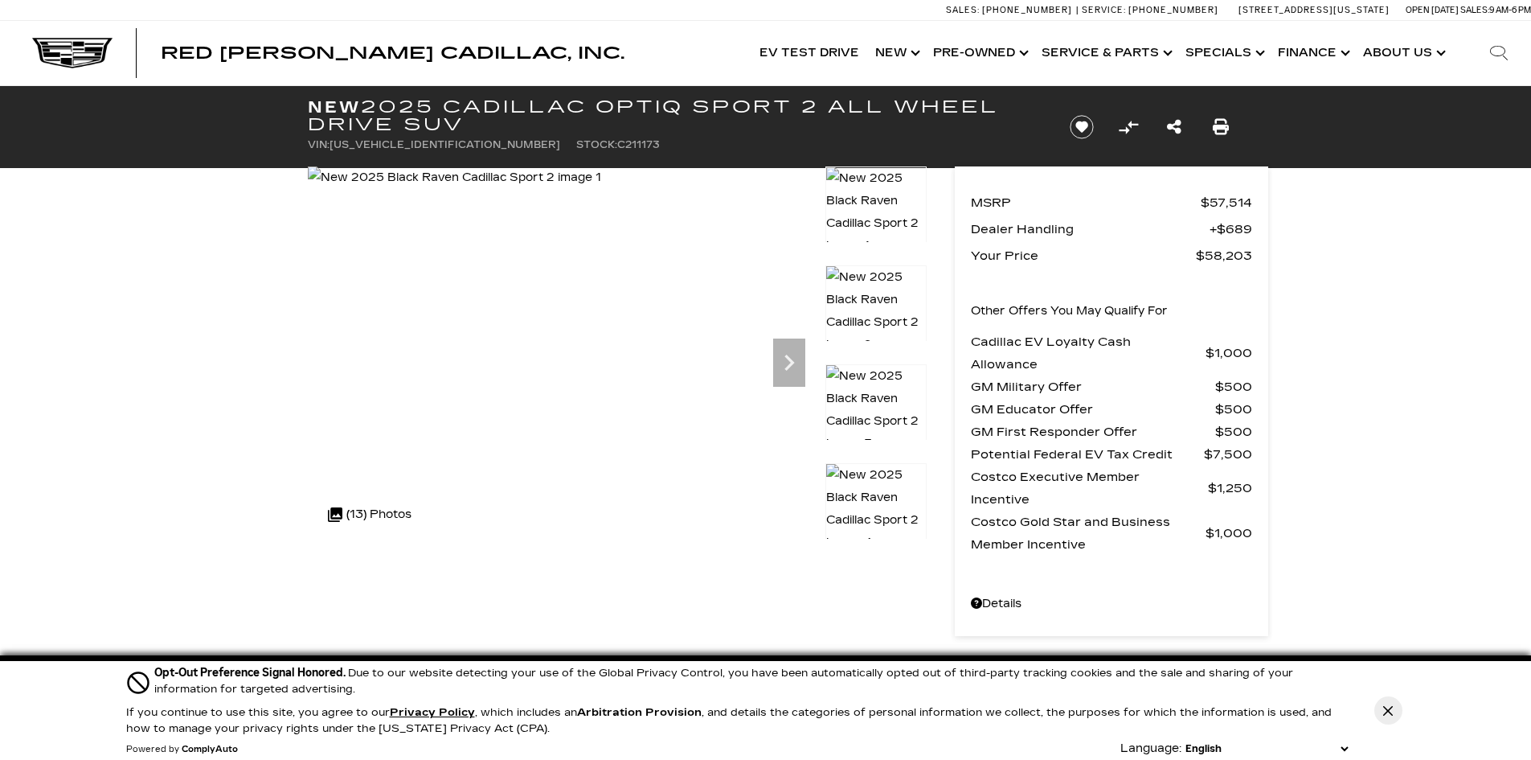
click at [879, 388] on img at bounding box center [875, 410] width 101 height 92
click at [879, 388] on div at bounding box center [876, 402] width 46 height 46
click at [895, 297] on img at bounding box center [875, 310] width 101 height 92
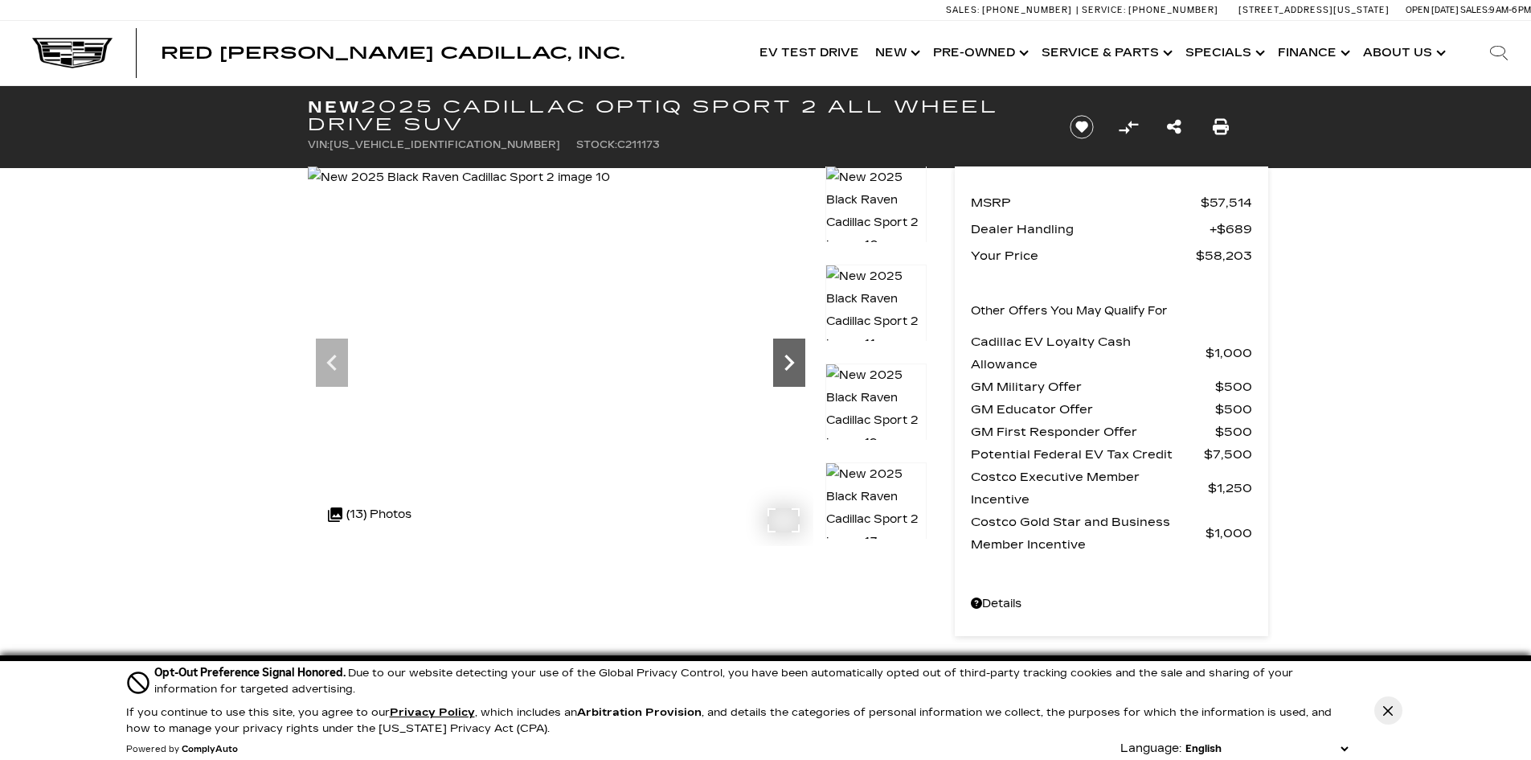
click at [790, 360] on icon "Next" at bounding box center [789, 362] width 10 height 16
click at [609, 189] on img at bounding box center [458, 177] width 301 height 23
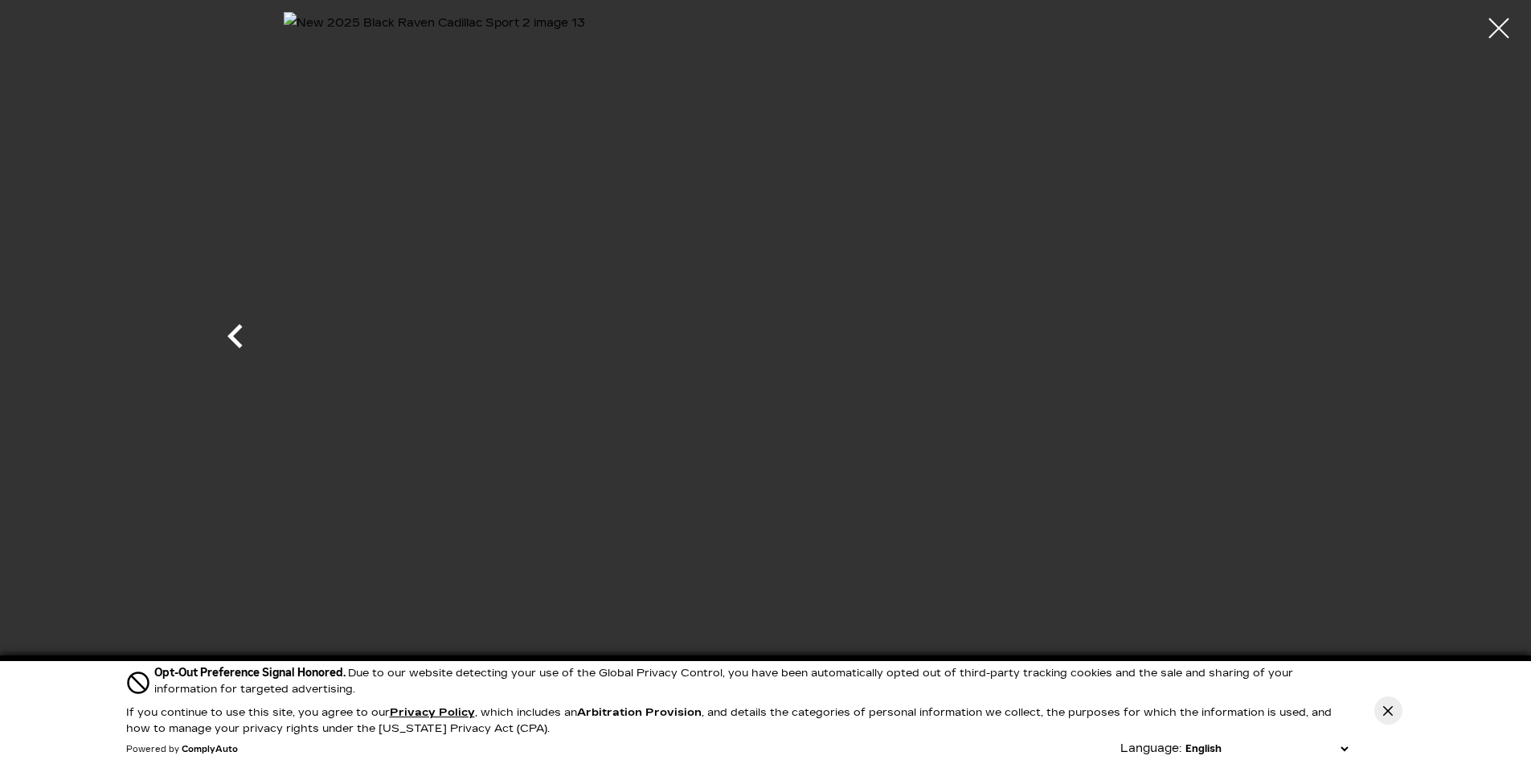
click at [244, 326] on icon "Previous" at bounding box center [235, 336] width 48 height 48
